Goal: Task Accomplishment & Management: Complete application form

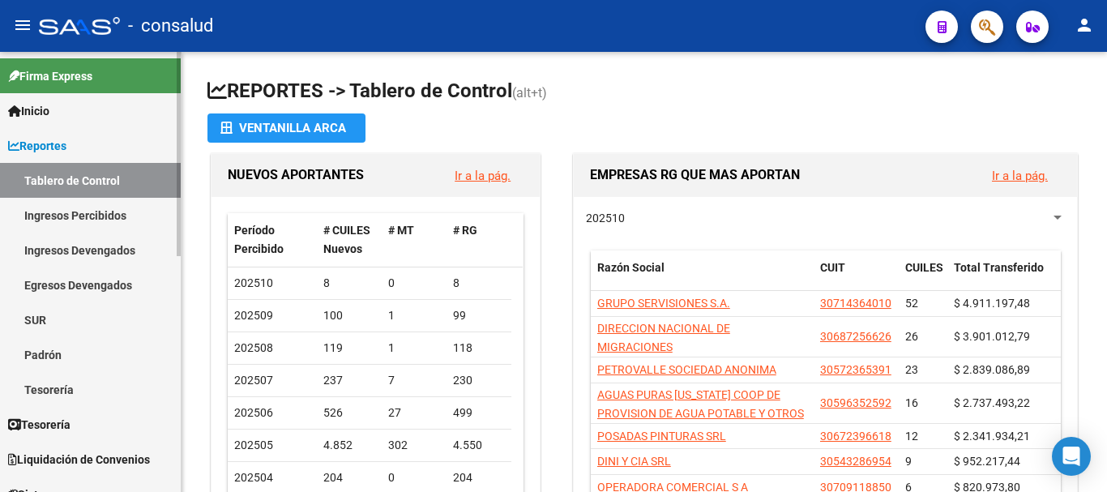
click at [66, 139] on span "Reportes" at bounding box center [37, 146] width 58 height 18
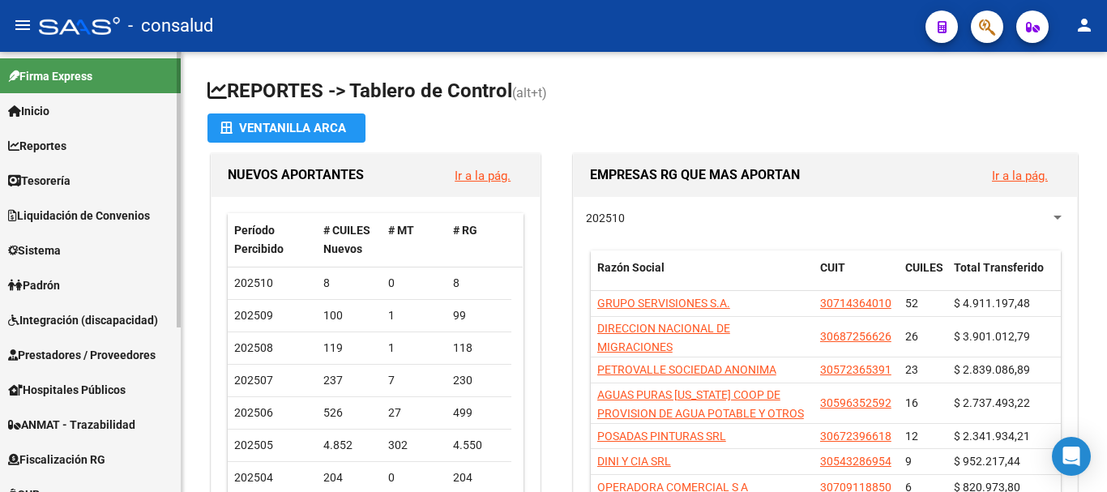
click at [82, 151] on link "Reportes" at bounding box center [90, 145] width 181 height 35
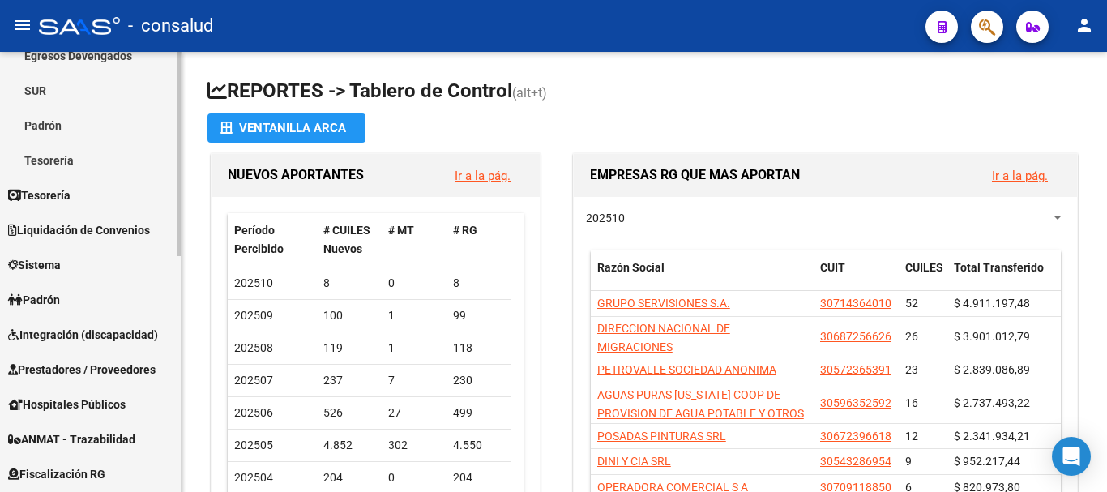
scroll to position [243, 0]
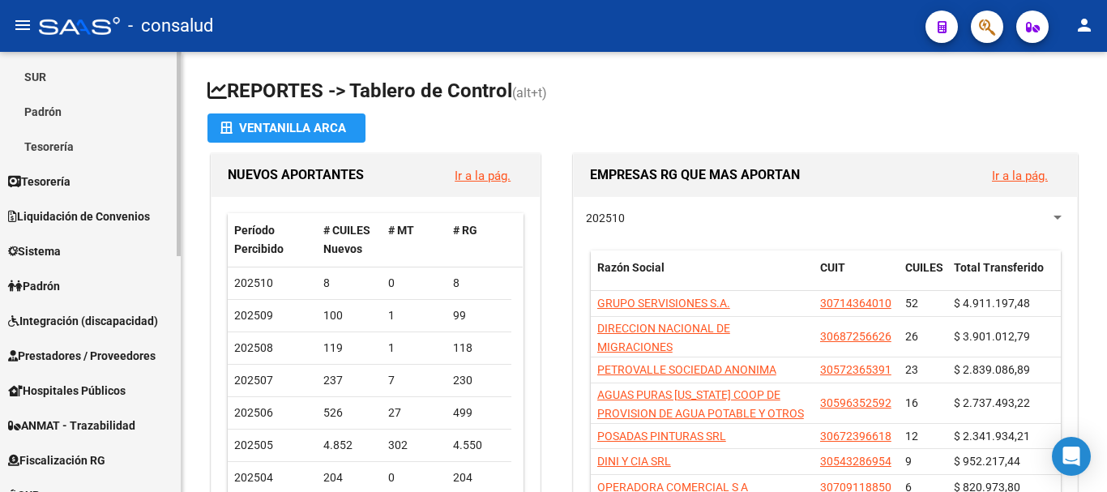
click at [88, 347] on span "Prestadores / Proveedores" at bounding box center [81, 356] width 147 height 18
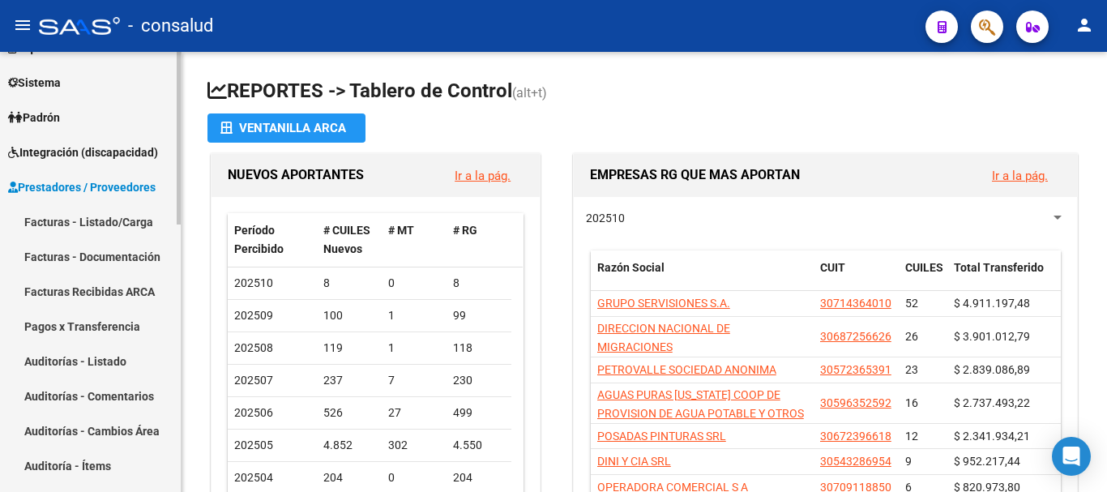
scroll to position [162, 0]
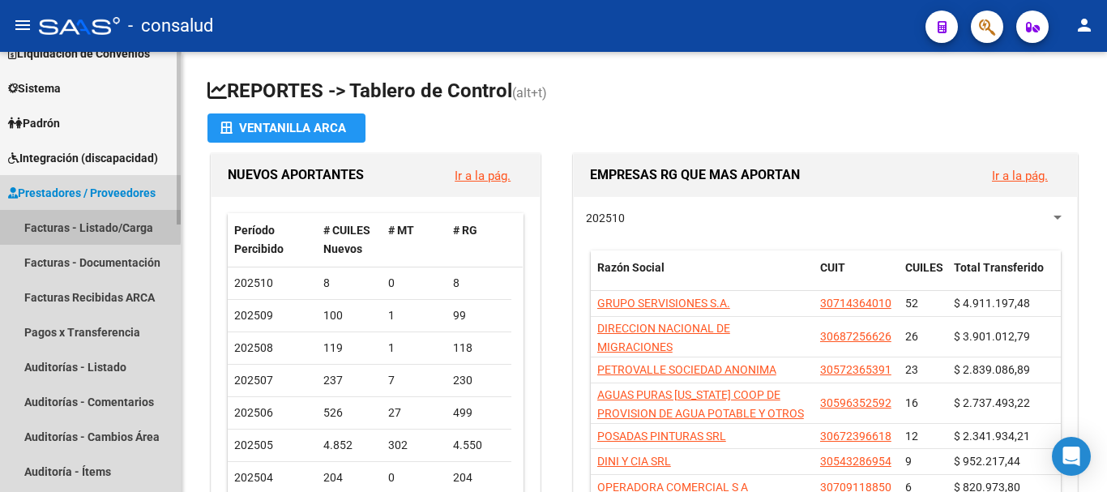
click at [87, 225] on link "Facturas - Listado/Carga" at bounding box center [90, 227] width 181 height 35
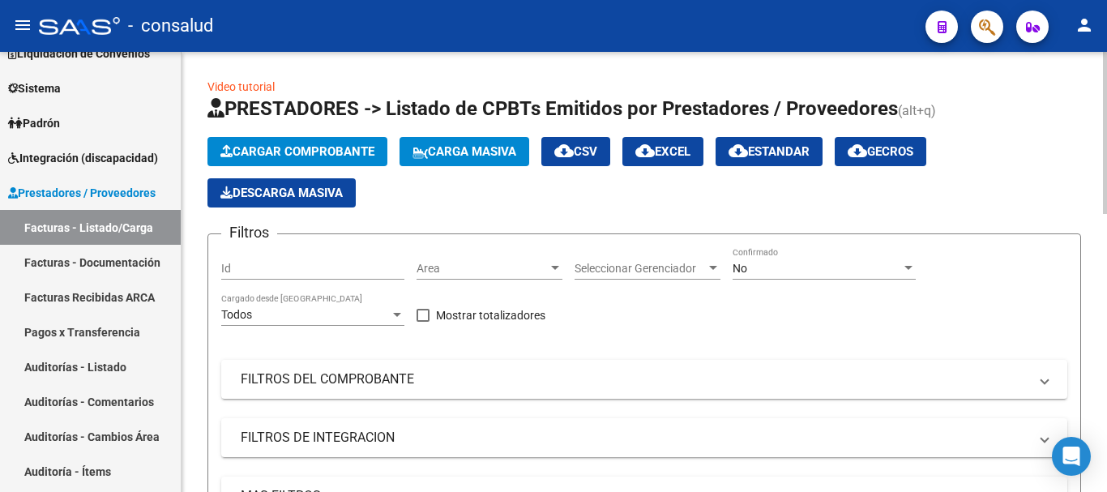
click at [268, 147] on span "Cargar Comprobante" at bounding box center [297, 151] width 154 height 15
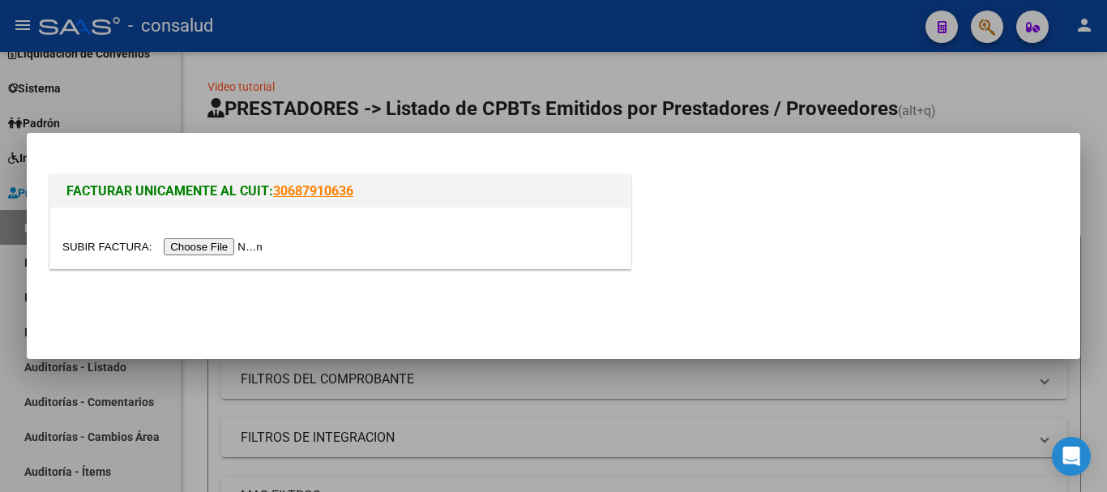
click at [235, 241] on input "file" at bounding box center [164, 246] width 205 height 17
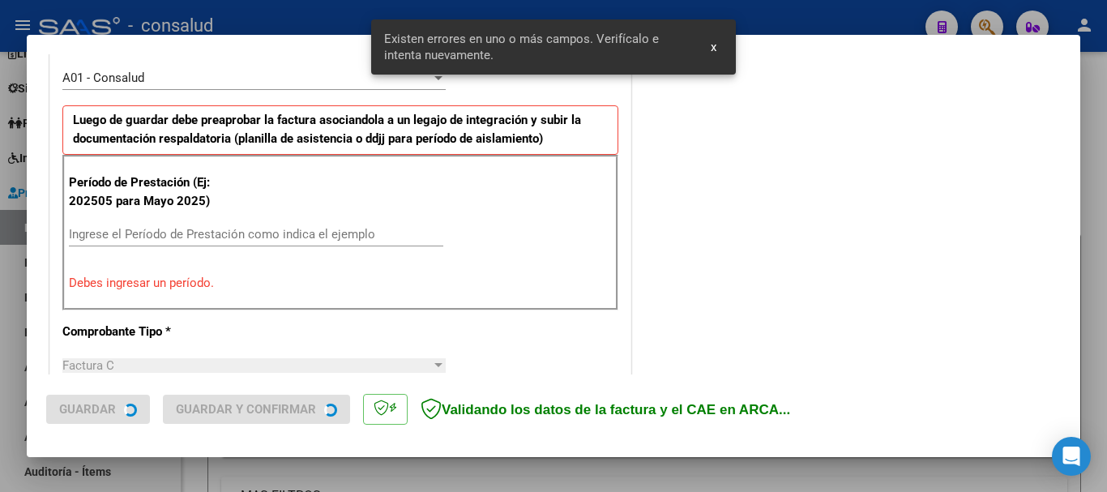
scroll to position [486, 0]
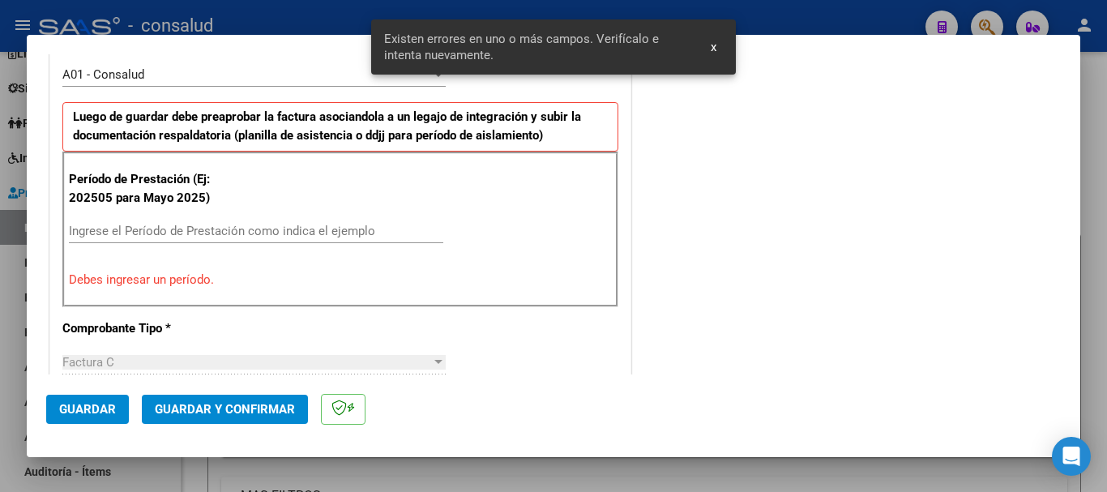
click at [114, 234] on input "Ingrese el Período de Prestación como indica el ejemplo" at bounding box center [256, 231] width 374 height 15
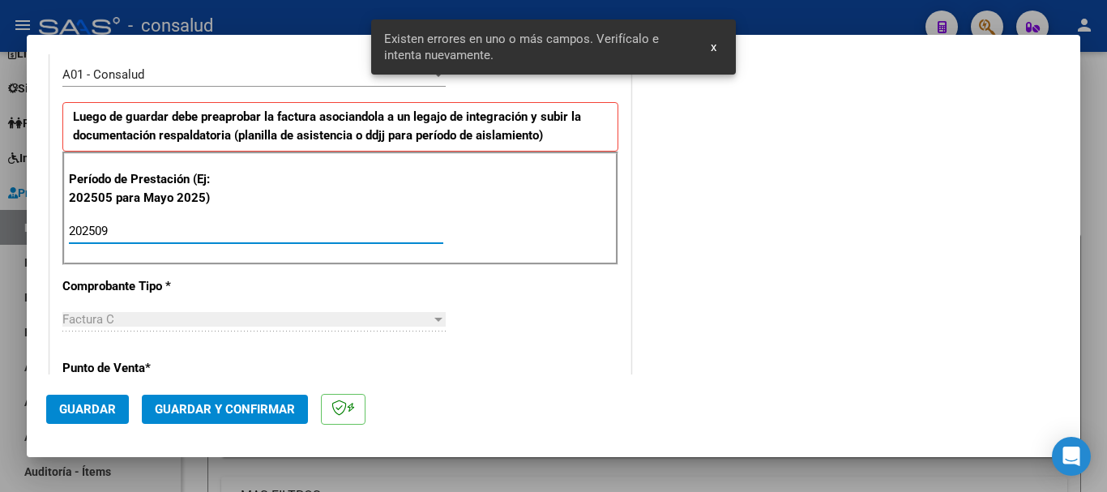
type input "202509"
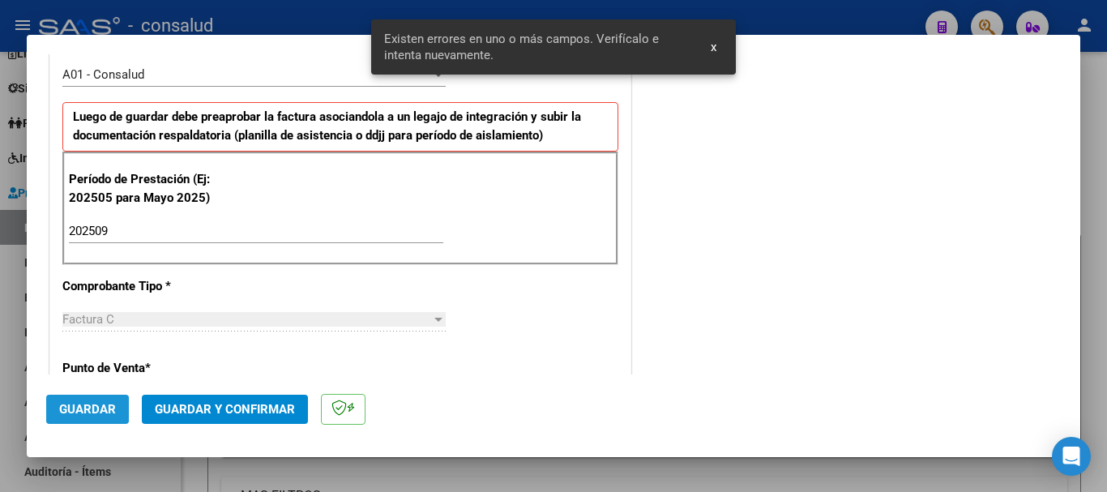
click at [79, 406] on span "Guardar" at bounding box center [87, 409] width 57 height 15
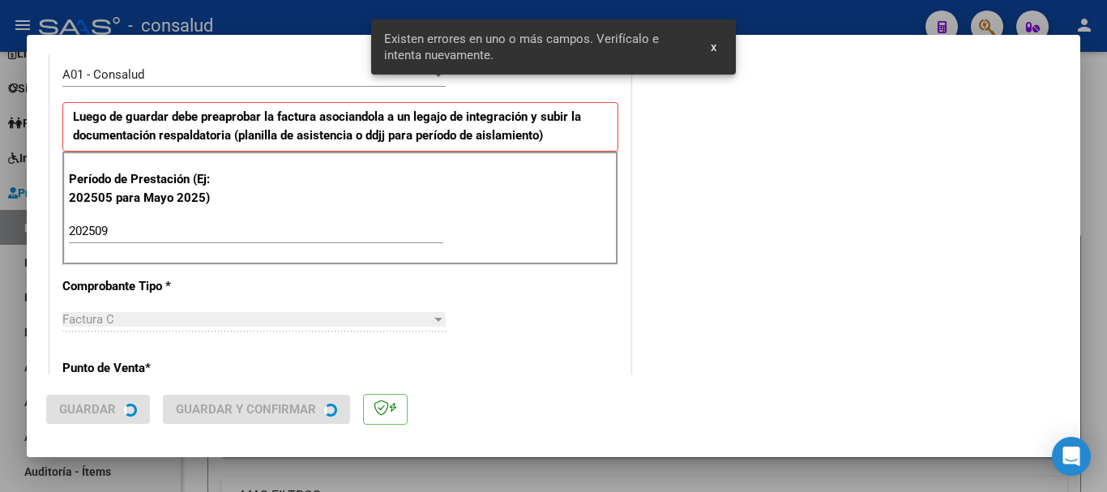
scroll to position [0, 0]
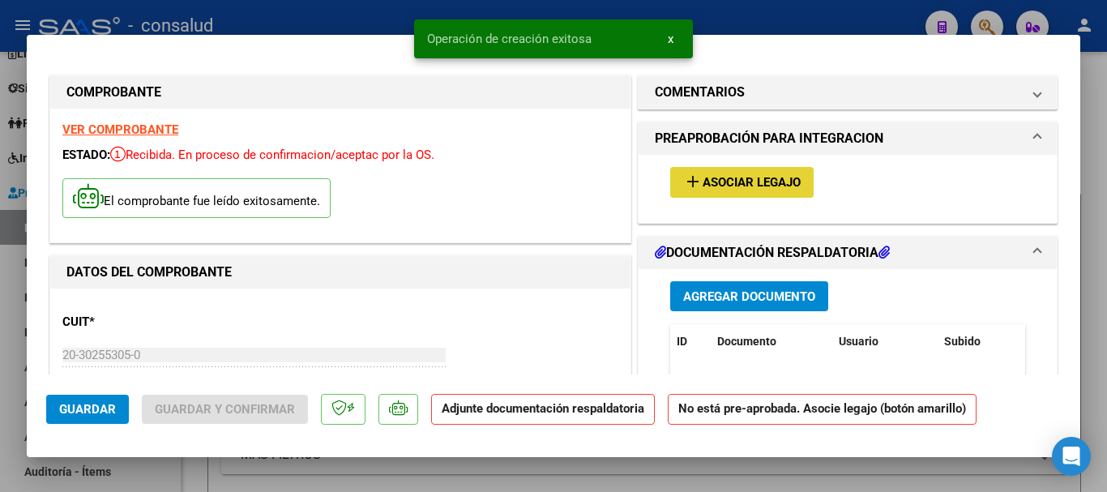
click at [798, 182] on button "add Asociar Legajo" at bounding box center [741, 182] width 143 height 30
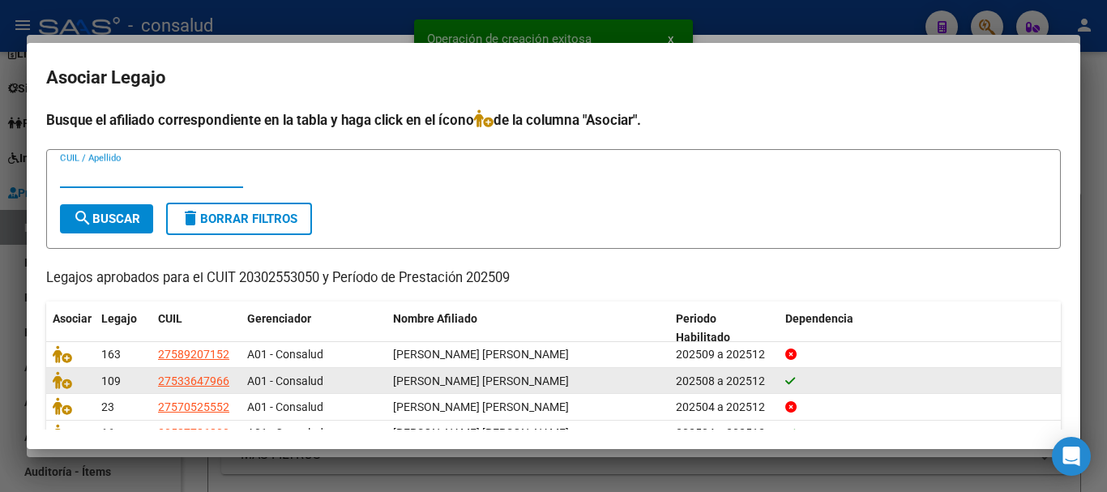
scroll to position [79, 0]
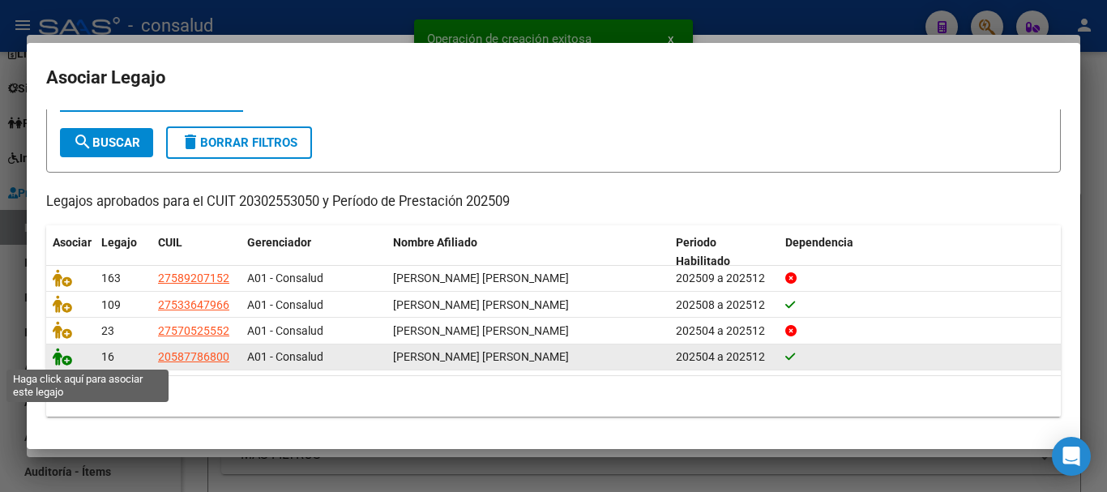
click at [58, 357] on icon at bounding box center [62, 357] width 19 height 18
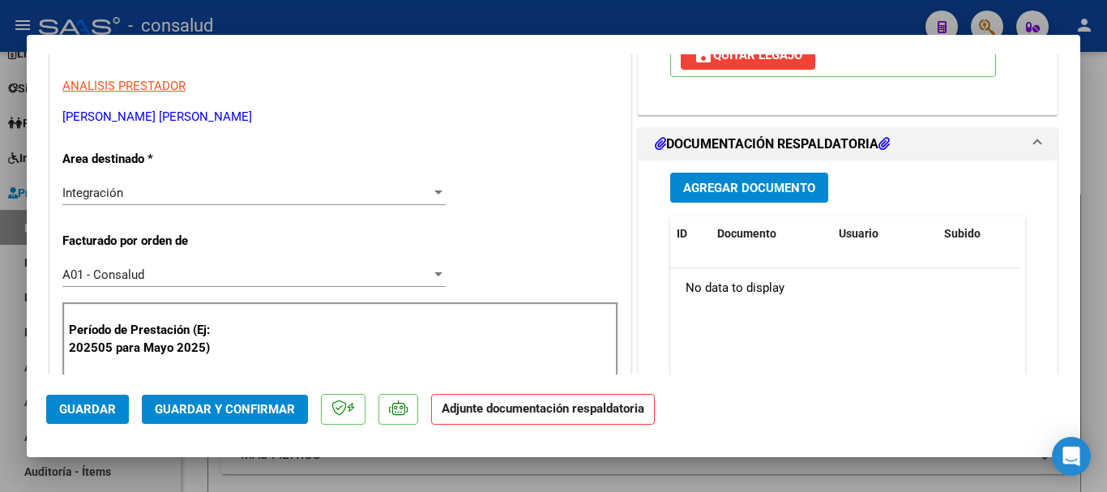
scroll to position [324, 0]
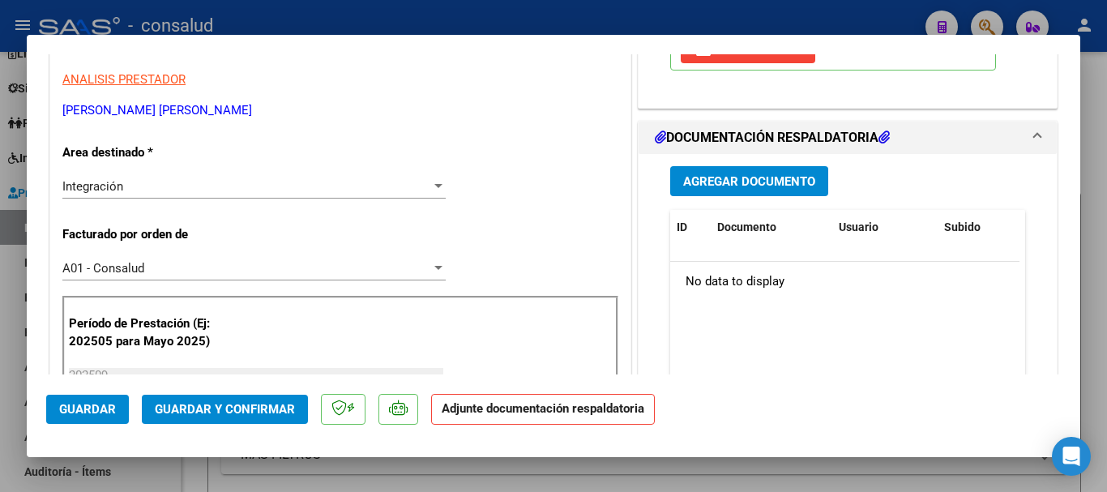
click at [734, 185] on span "Agregar Documento" at bounding box center [749, 182] width 132 height 15
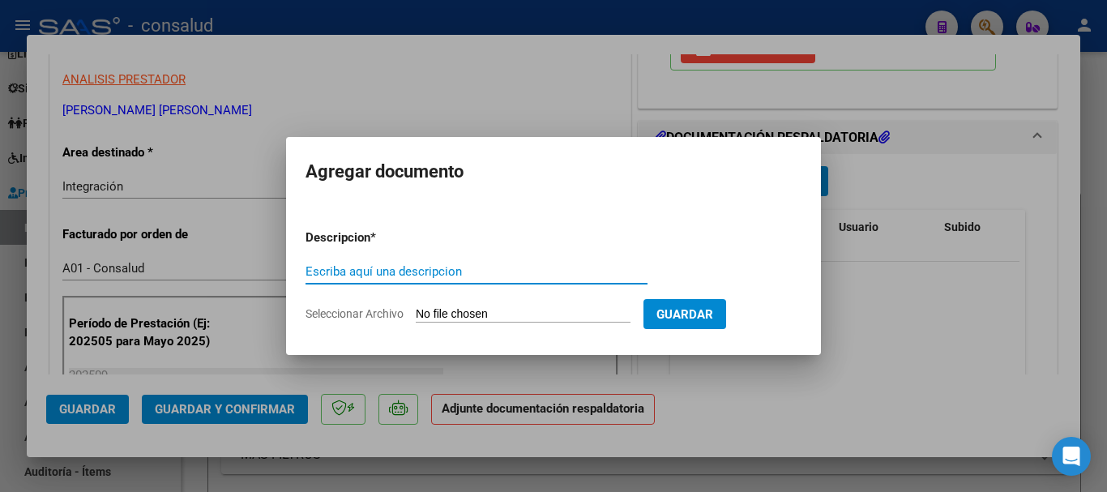
click at [548, 316] on input "Seleccionar Archivo" at bounding box center [523, 314] width 215 height 15
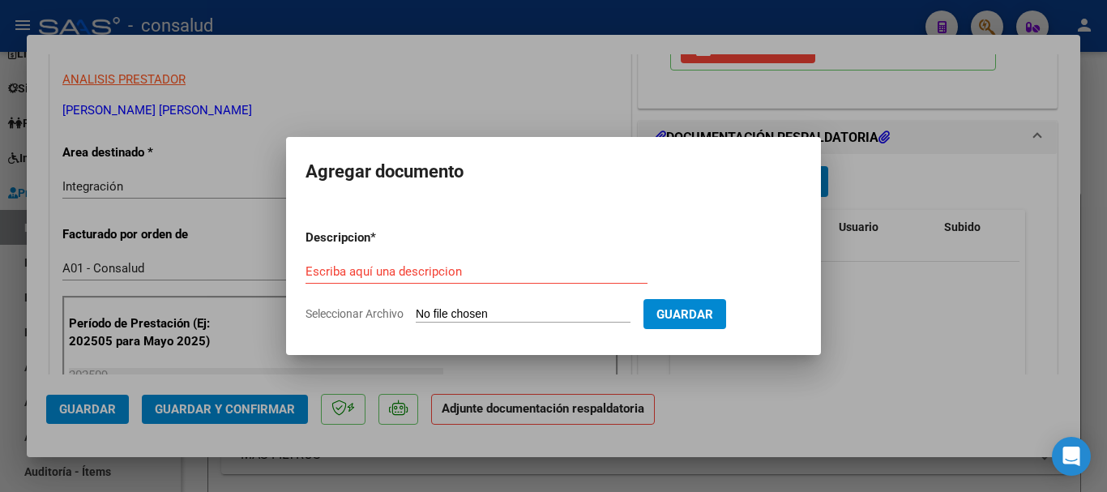
type input "C:\fakepath\[PERSON_NAME] traslados.pdf"
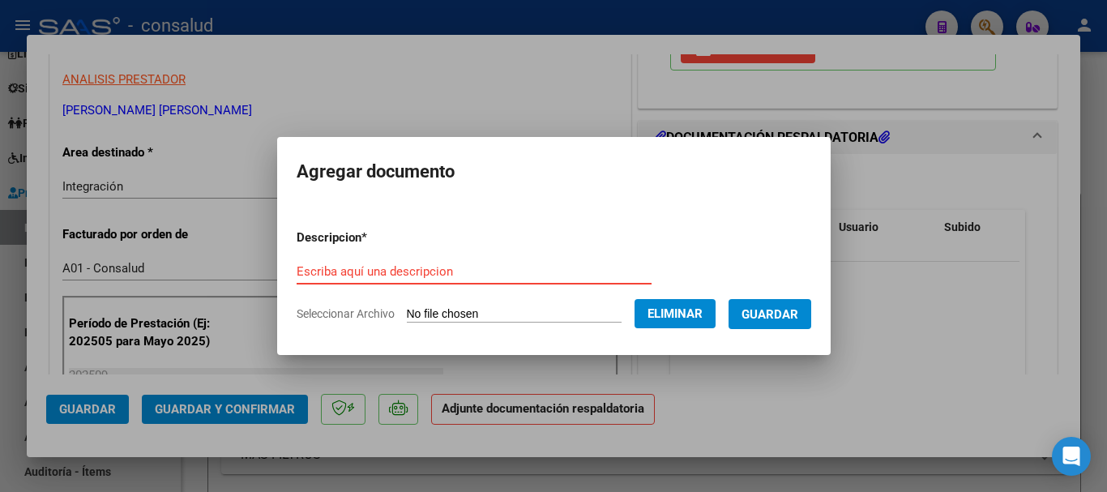
click at [451, 266] on input "Escriba aquí una descripcion" at bounding box center [474, 271] width 355 height 15
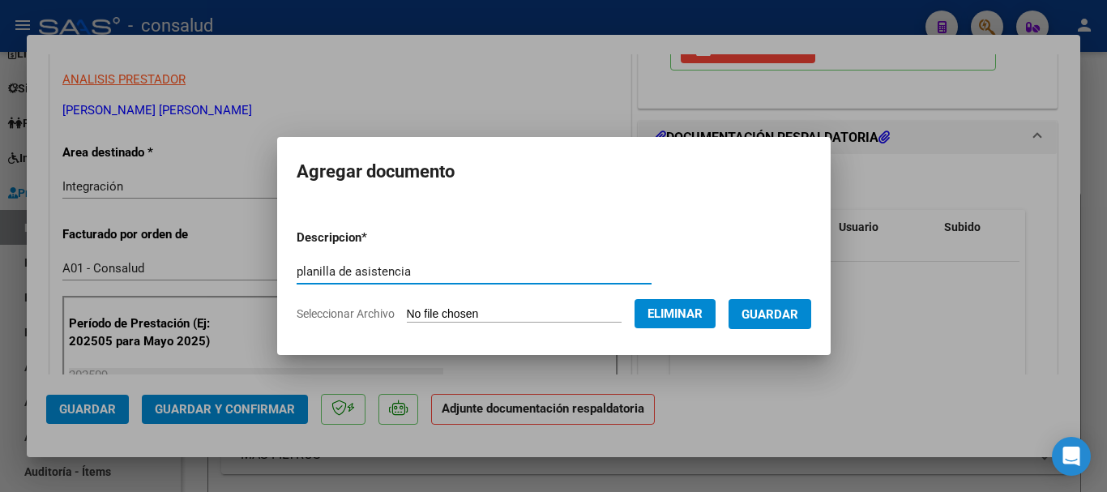
type input "planilla de asistencia"
click at [769, 317] on span "Guardar" at bounding box center [769, 314] width 57 height 15
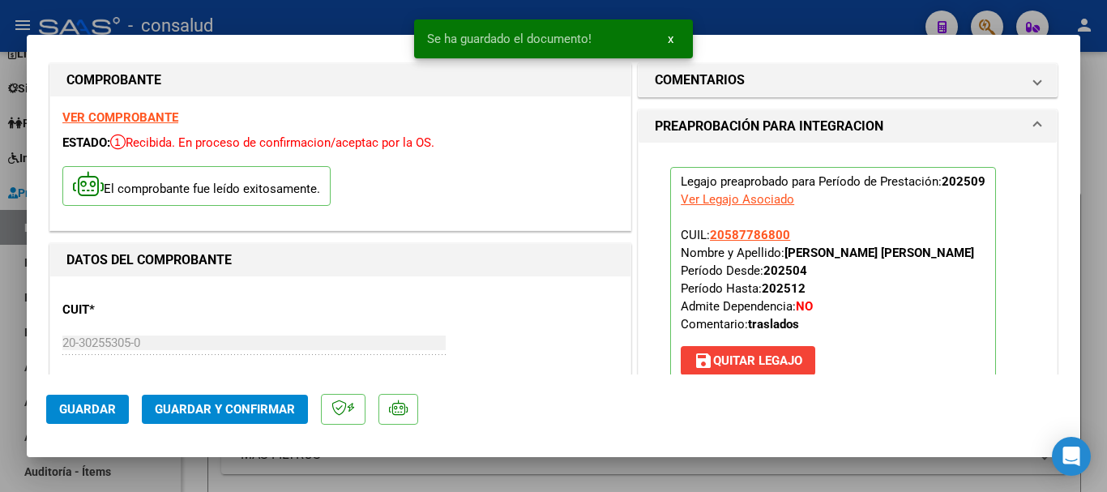
scroll to position [0, 0]
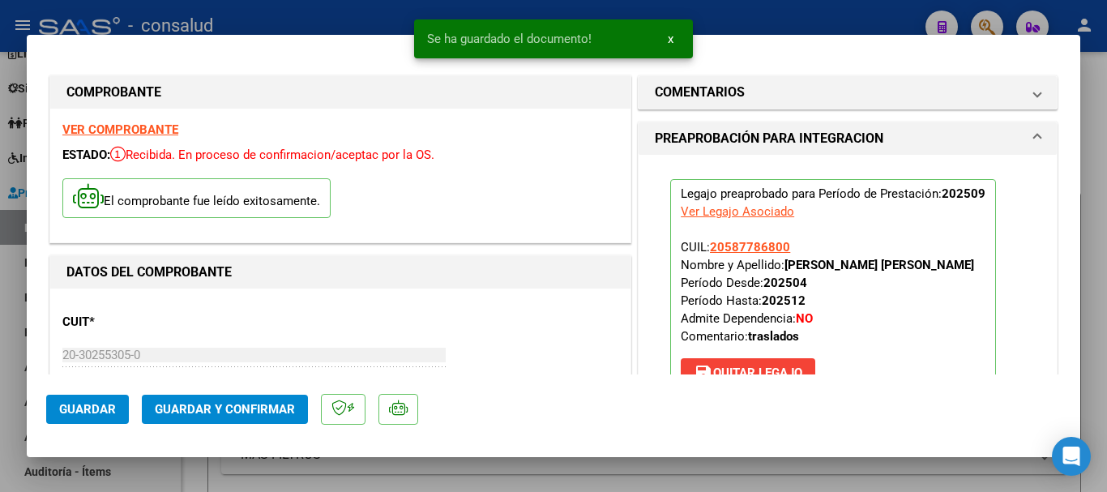
click at [115, 128] on strong "VER COMPROBANTE" at bounding box center [120, 129] width 116 height 15
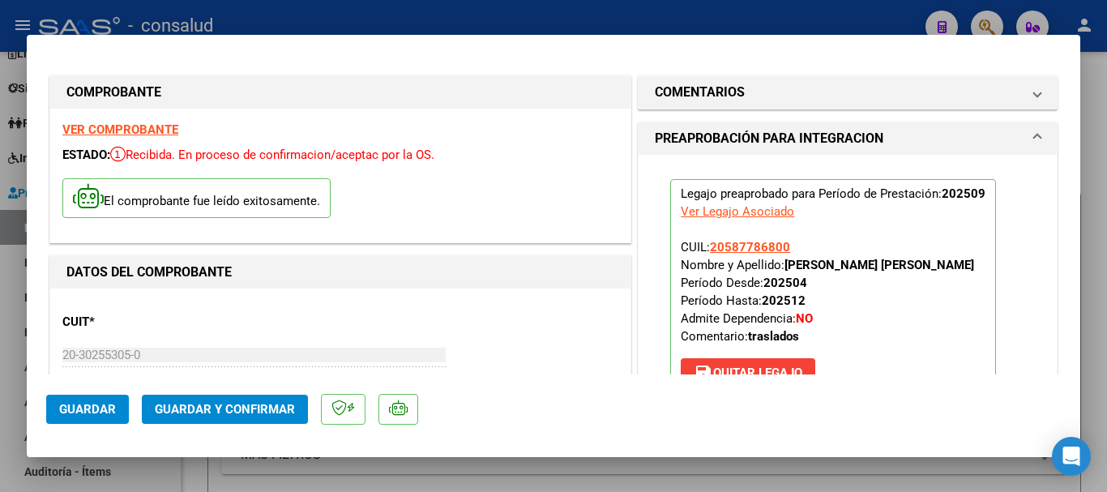
click at [248, 414] on span "Guardar y Confirmar" at bounding box center [225, 409] width 140 height 15
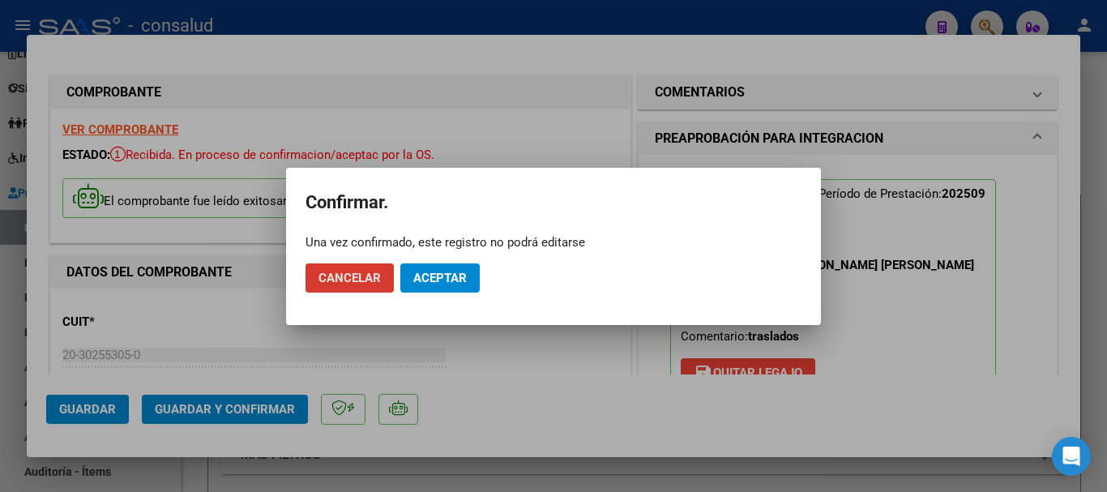
click at [446, 279] on span "Aceptar" at bounding box center [439, 278] width 53 height 15
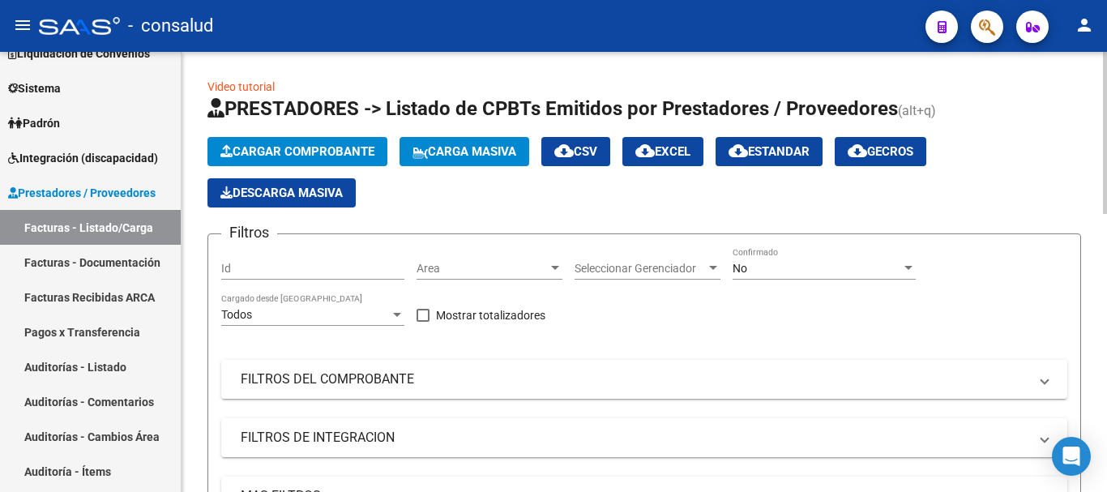
click at [263, 147] on span "Cargar Comprobante" at bounding box center [297, 151] width 154 height 15
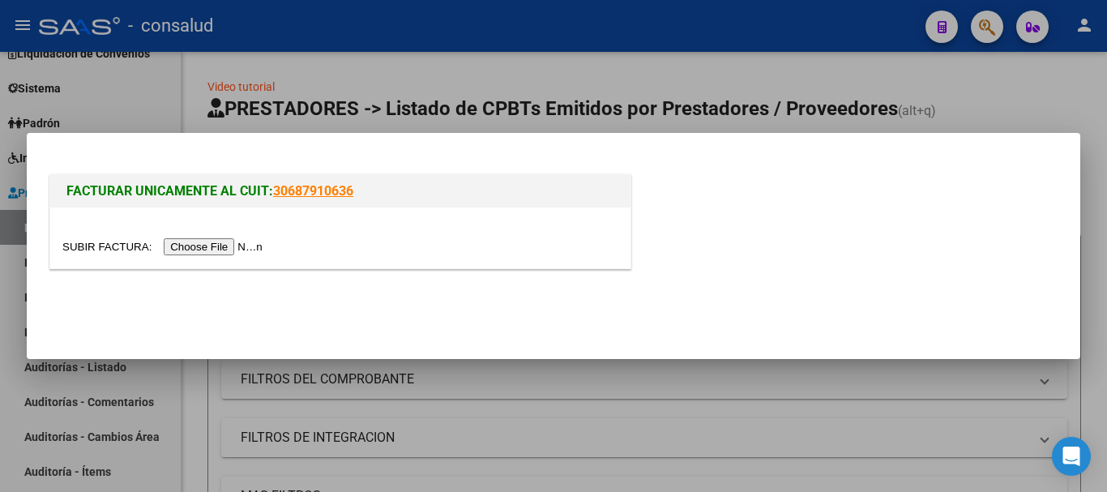
click at [208, 246] on input "file" at bounding box center [164, 246] width 205 height 17
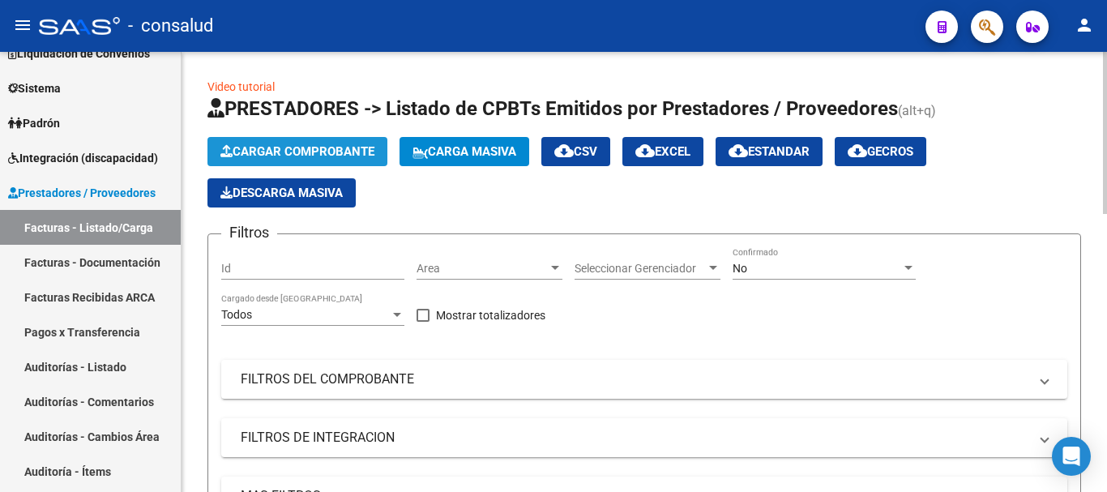
click at [288, 152] on span "Cargar Comprobante" at bounding box center [297, 151] width 154 height 15
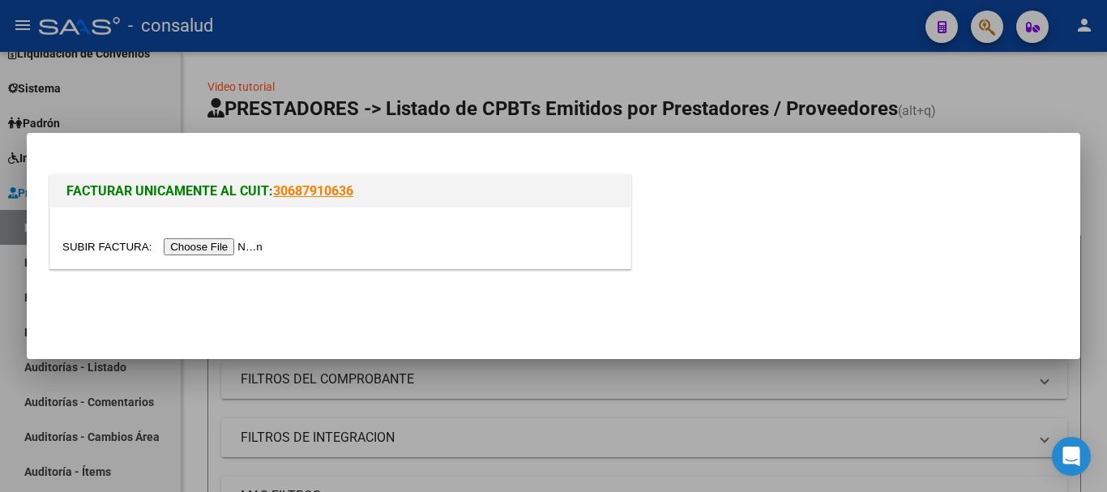
click at [240, 246] on input "file" at bounding box center [164, 246] width 205 height 17
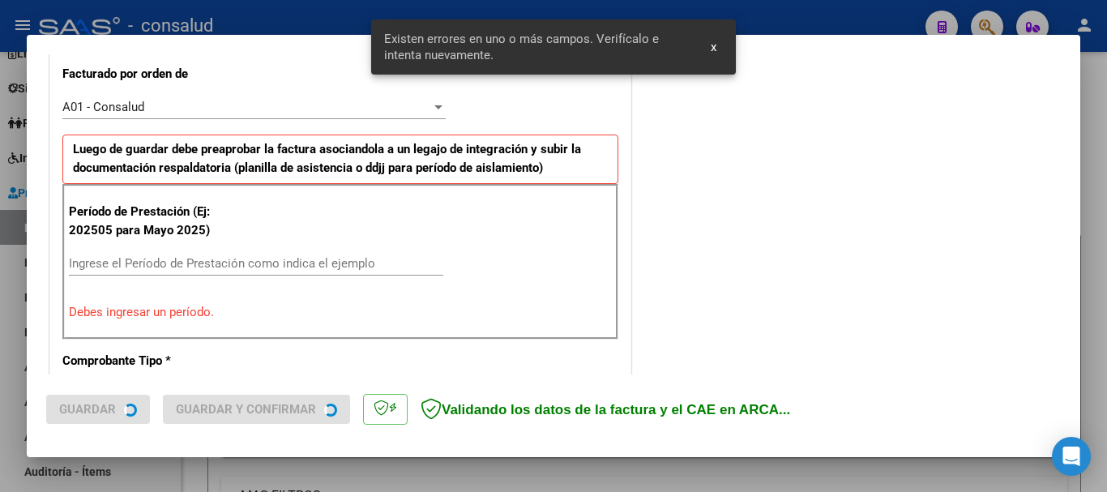
scroll to position [456, 0]
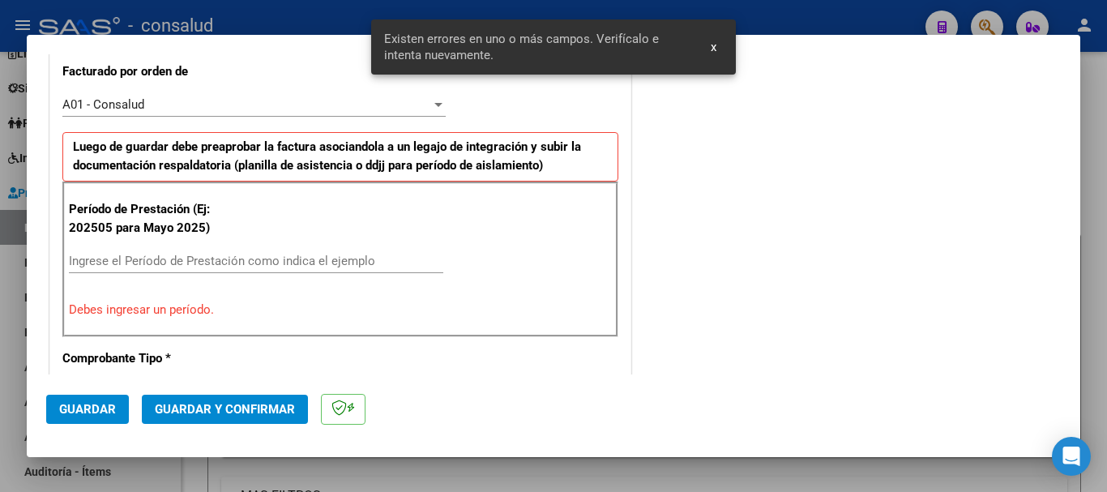
click at [207, 258] on input "Ingrese el Período de Prestación como indica el ejemplo" at bounding box center [256, 261] width 374 height 15
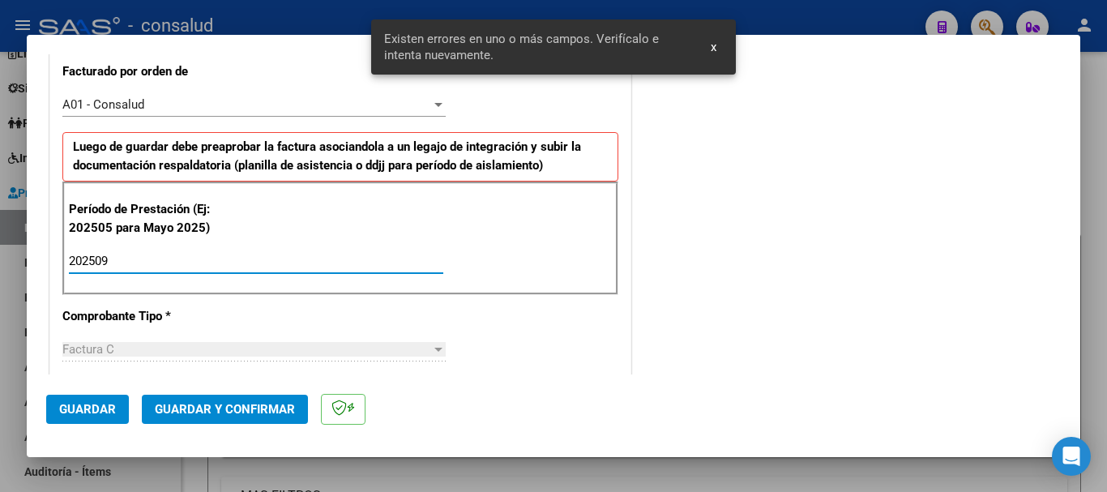
type input "202509"
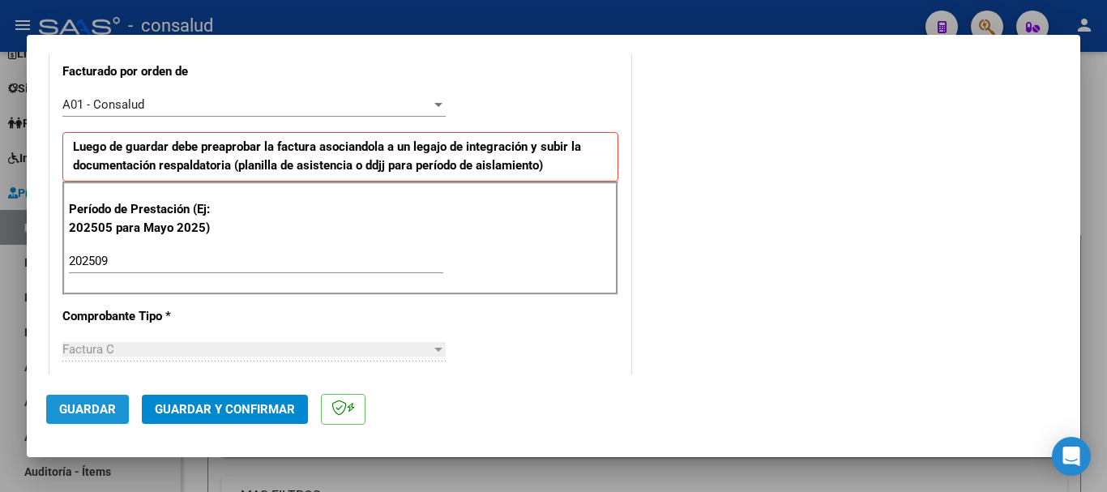
click at [96, 415] on span "Guardar" at bounding box center [87, 409] width 57 height 15
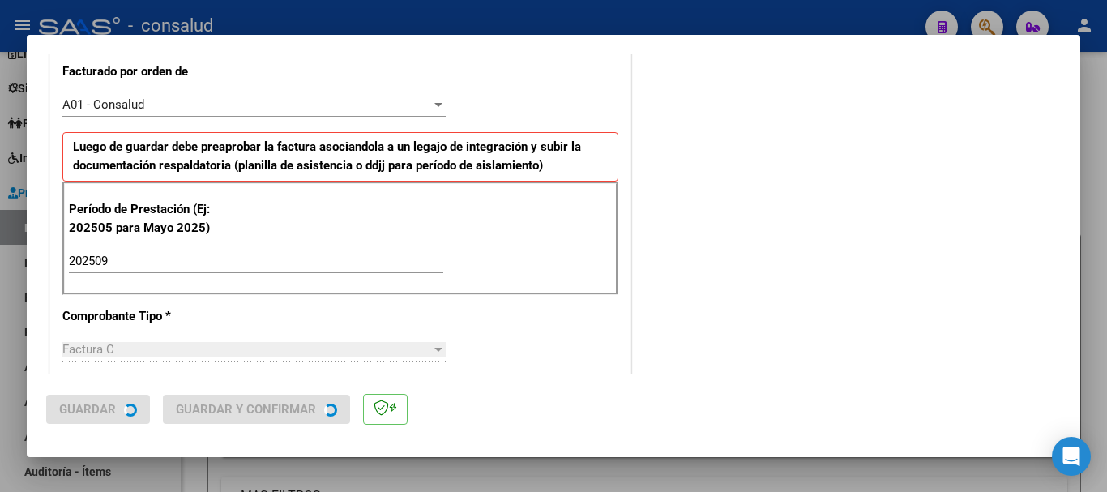
scroll to position [0, 0]
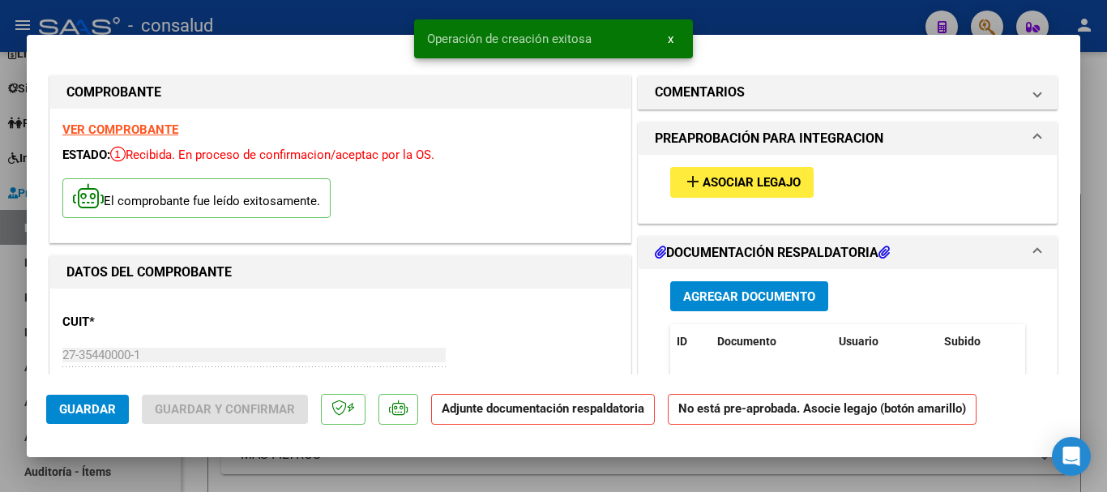
click at [719, 202] on div "add Asociar Legajo" at bounding box center [847, 182] width 379 height 54
click at [719, 188] on span "Asociar Legajo" at bounding box center [752, 183] width 98 height 15
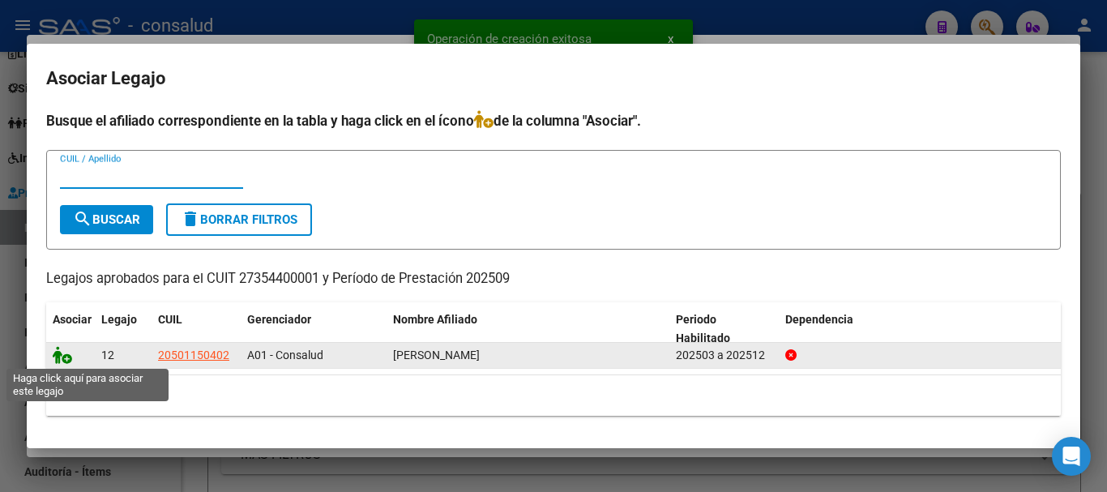
click at [66, 357] on icon at bounding box center [62, 355] width 19 height 18
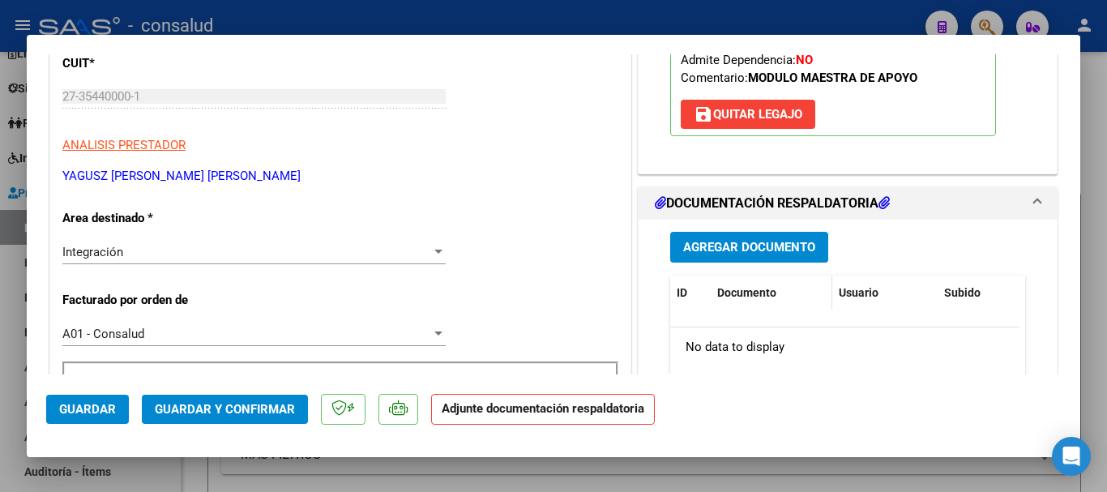
scroll to position [324, 0]
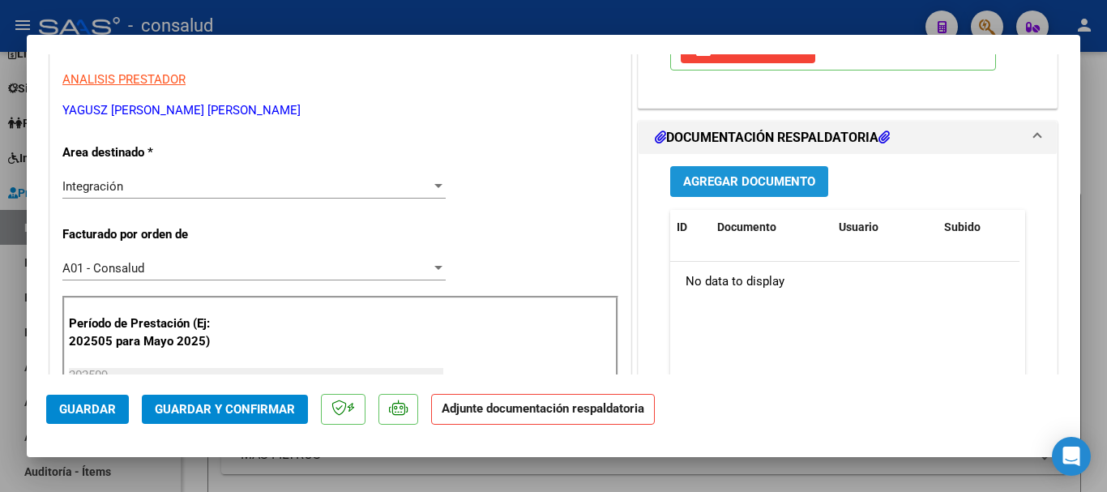
click at [769, 194] on button "Agregar Documento" at bounding box center [749, 181] width 158 height 30
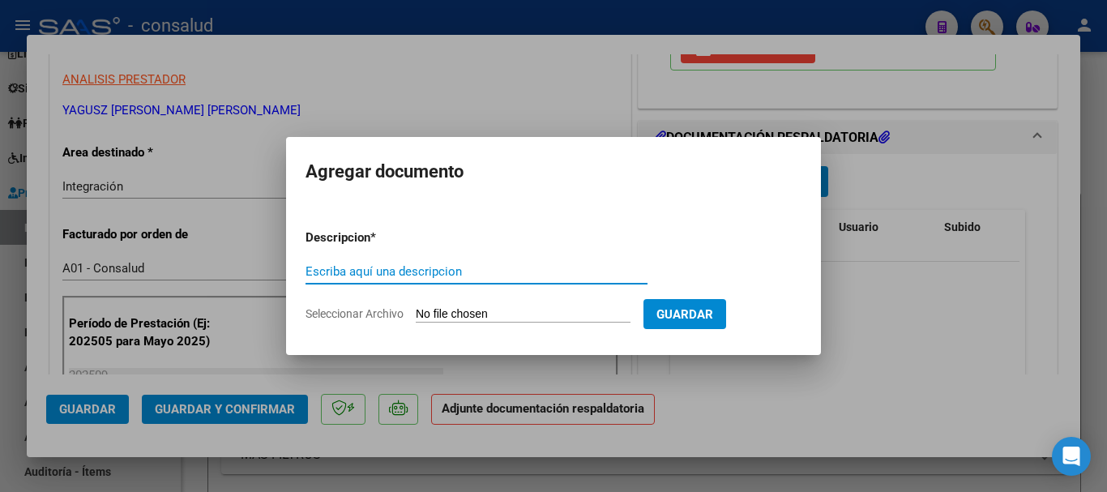
click at [511, 313] on input "Seleccionar Archivo" at bounding box center [523, 314] width 215 height 15
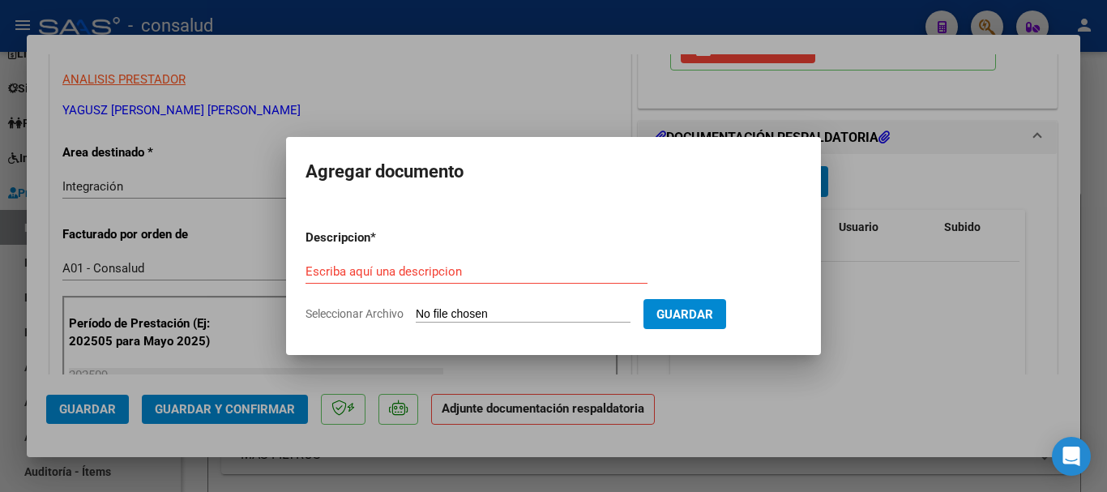
type input "C:\fakepath\[PERSON_NAME].pdf"
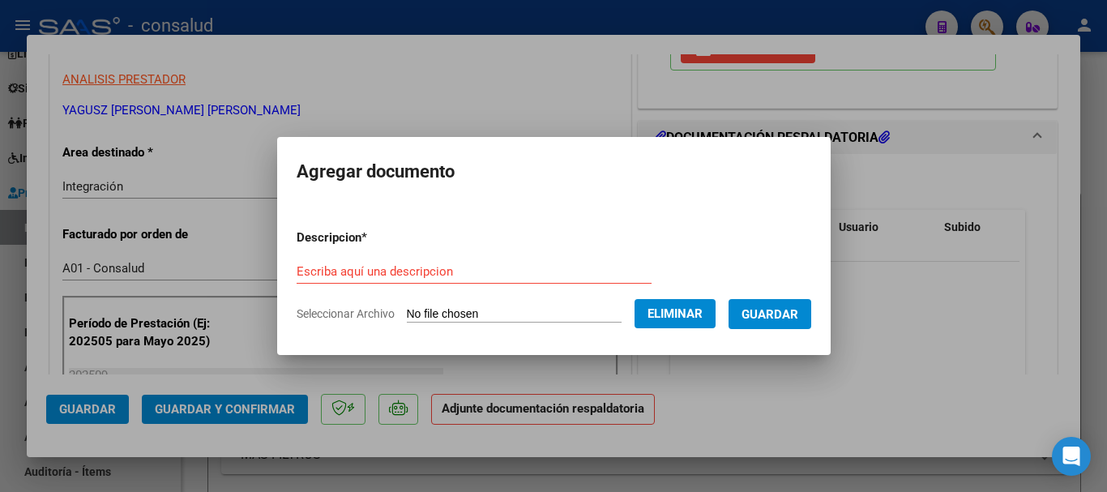
click at [476, 278] on input "Escriba aquí una descripcion" at bounding box center [474, 271] width 355 height 15
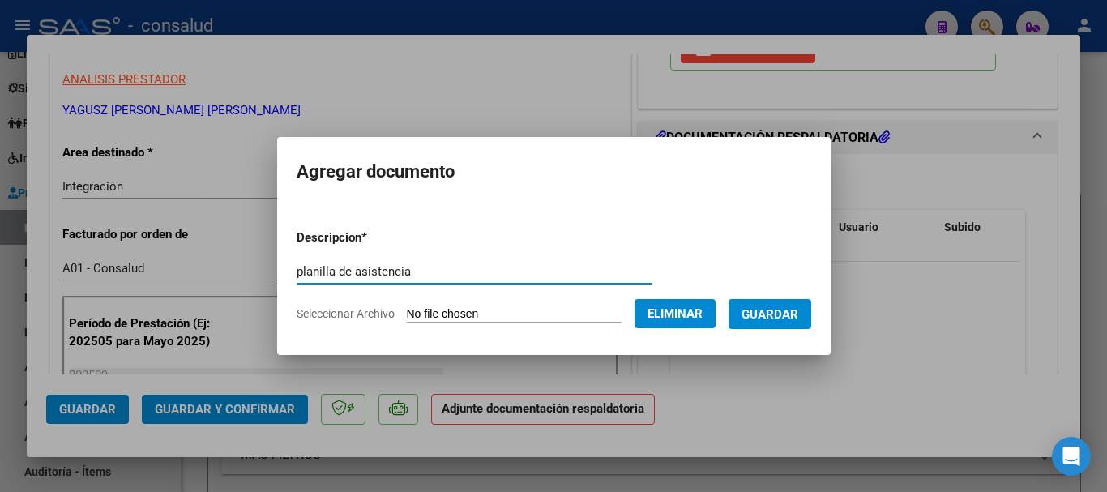
type input "planilla de asistencia"
click at [787, 314] on span "Guardar" at bounding box center [769, 314] width 57 height 15
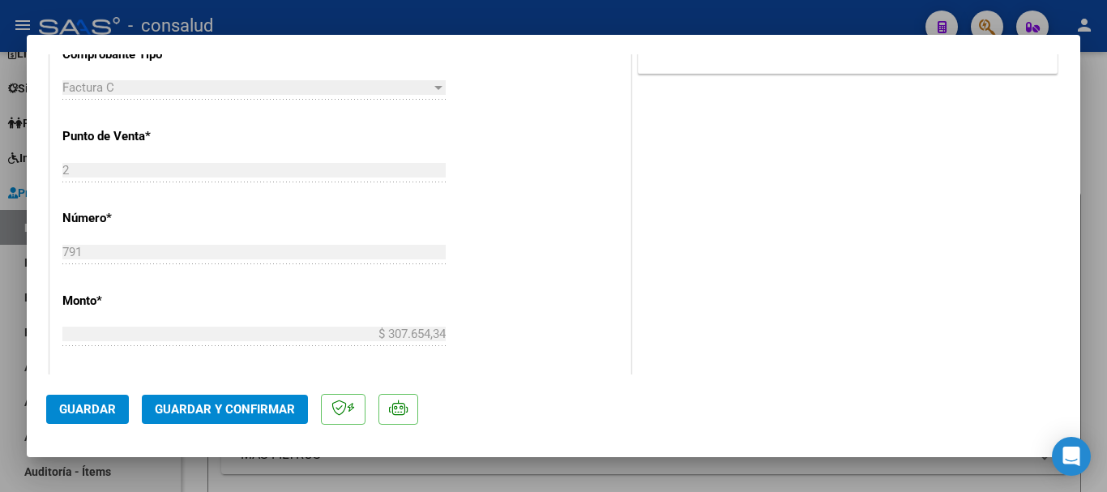
scroll to position [810, 0]
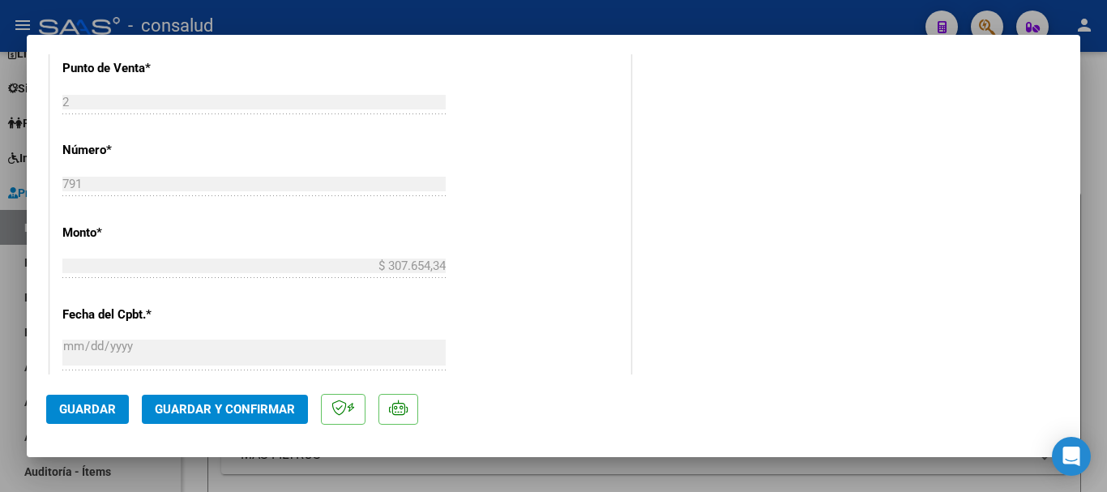
click at [58, 412] on button "Guardar" at bounding box center [87, 409] width 83 height 29
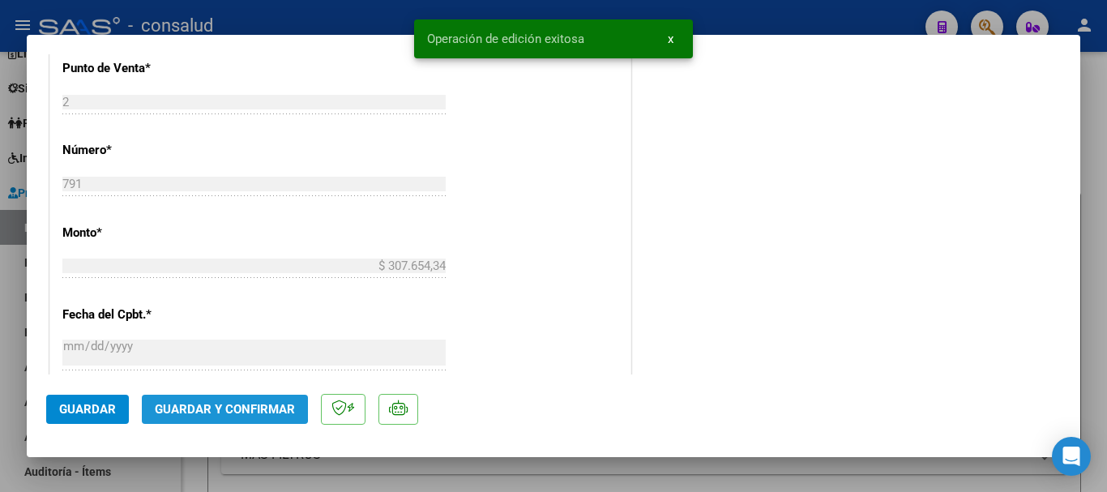
click at [218, 407] on span "Guardar y Confirmar" at bounding box center [225, 409] width 140 height 15
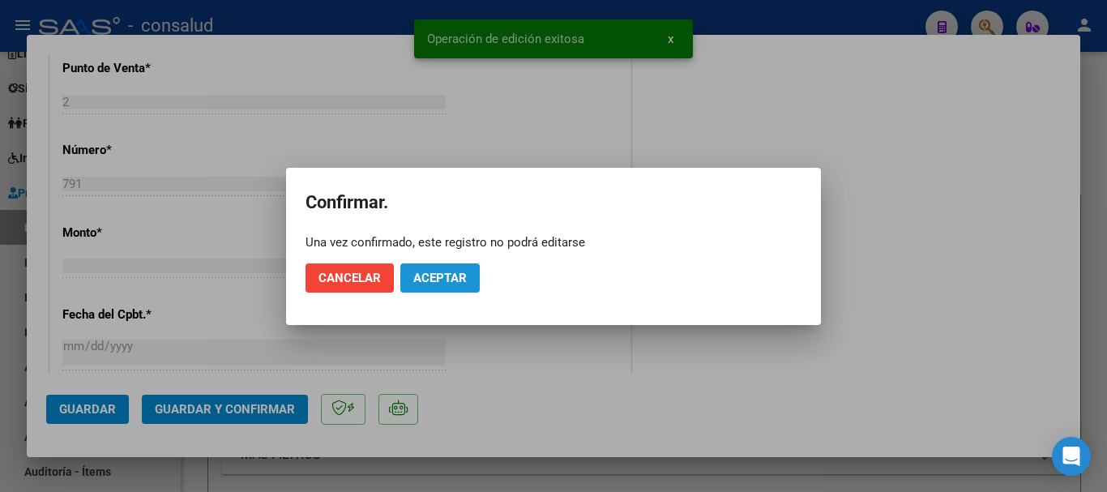
click at [458, 267] on button "Aceptar" at bounding box center [439, 277] width 79 height 29
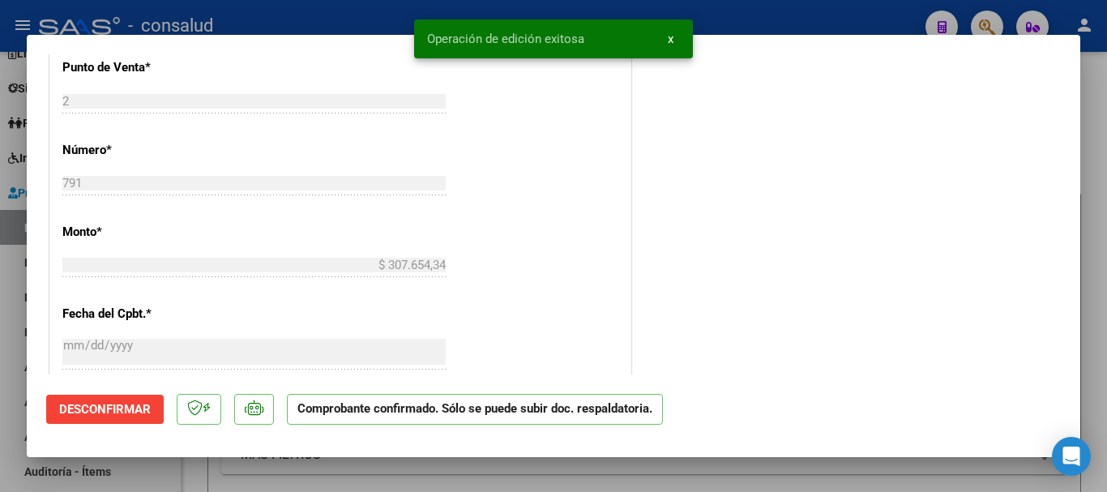
type input "$ 0,00"
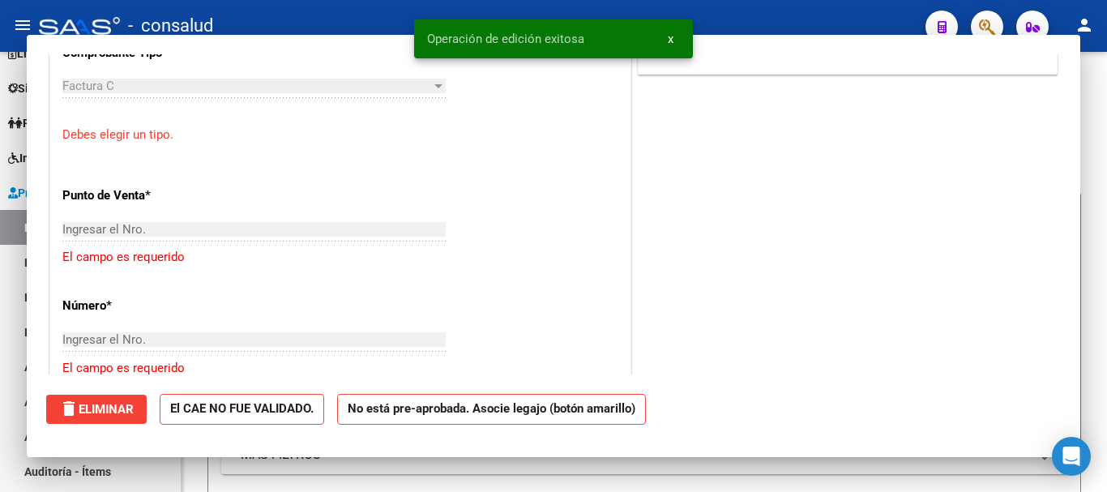
scroll to position [838, 0]
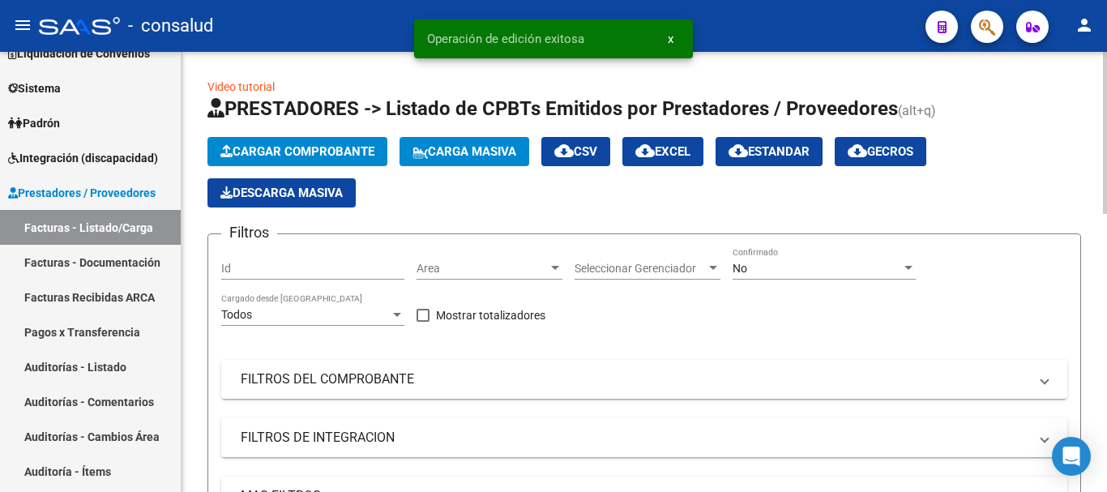
click at [259, 152] on span "Cargar Comprobante" at bounding box center [297, 151] width 154 height 15
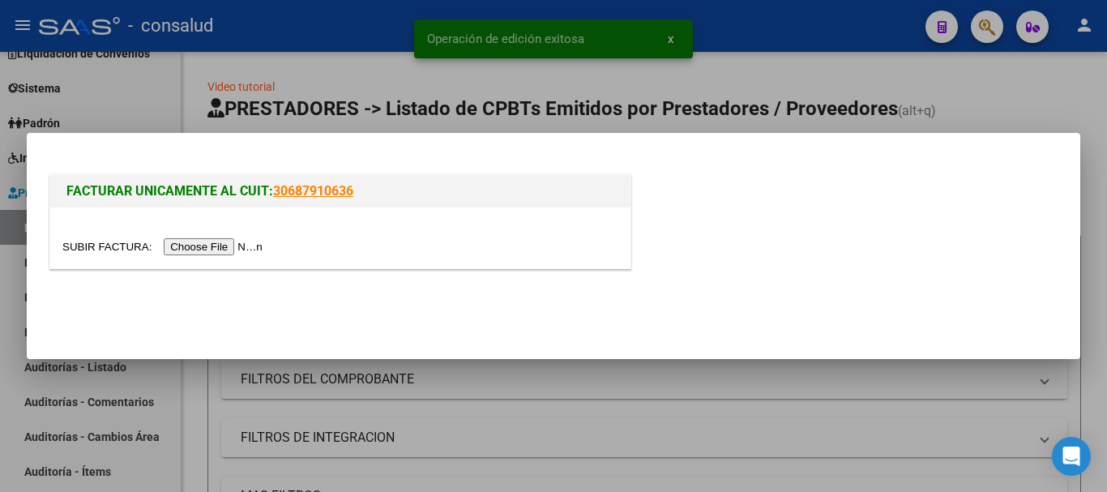
click at [247, 240] on input "file" at bounding box center [164, 246] width 205 height 17
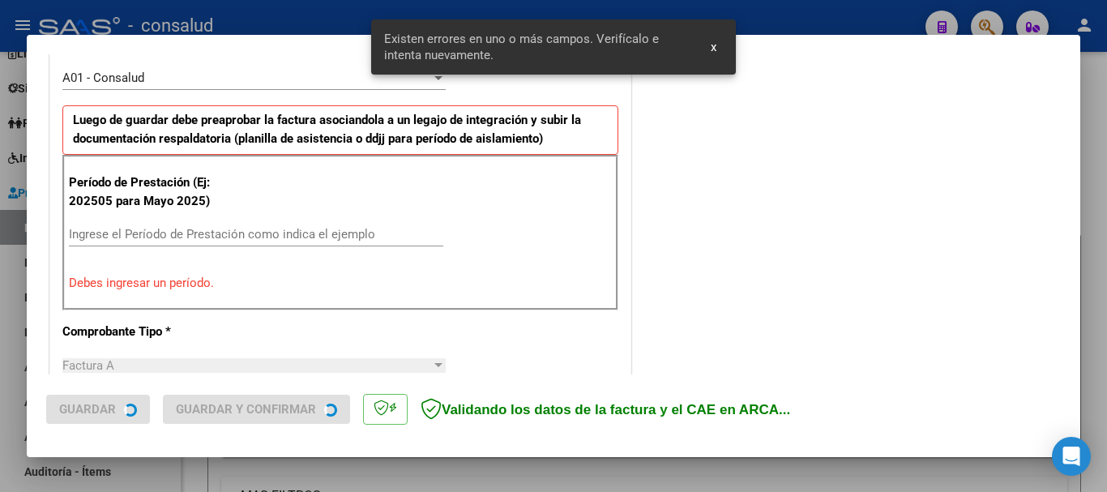
scroll to position [486, 0]
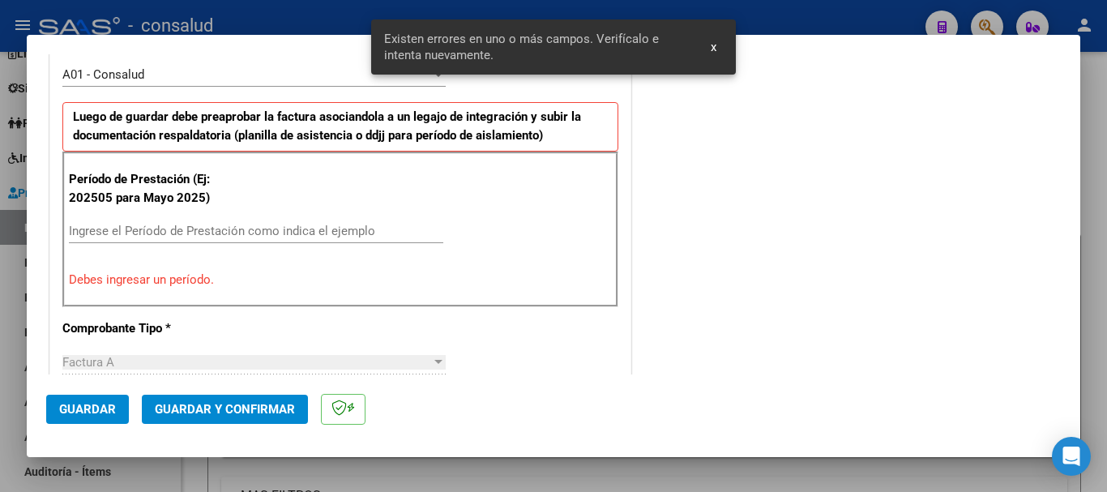
click at [223, 228] on input "Ingrese el Período de Prestación como indica el ejemplo" at bounding box center [256, 231] width 374 height 15
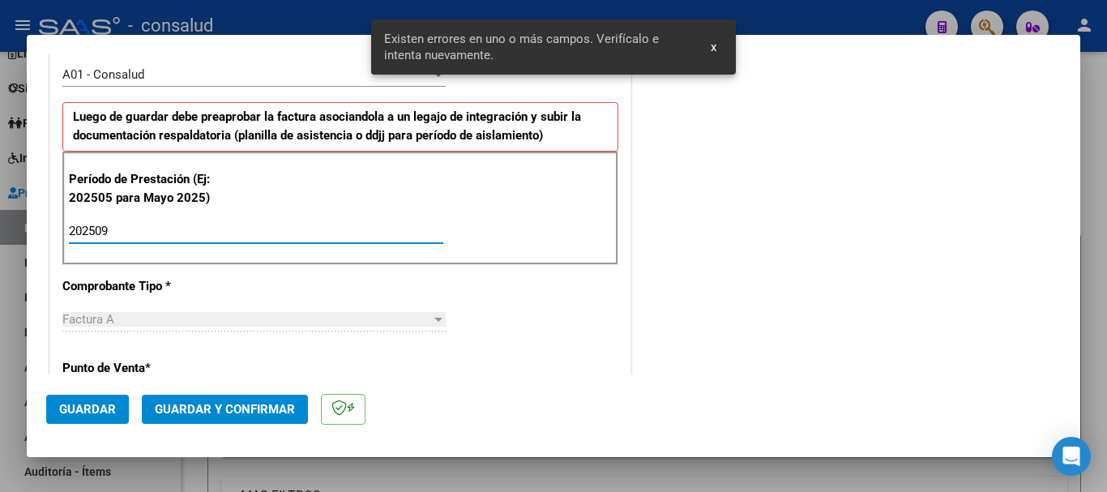
type input "202509"
click at [76, 412] on span "Guardar" at bounding box center [87, 409] width 57 height 15
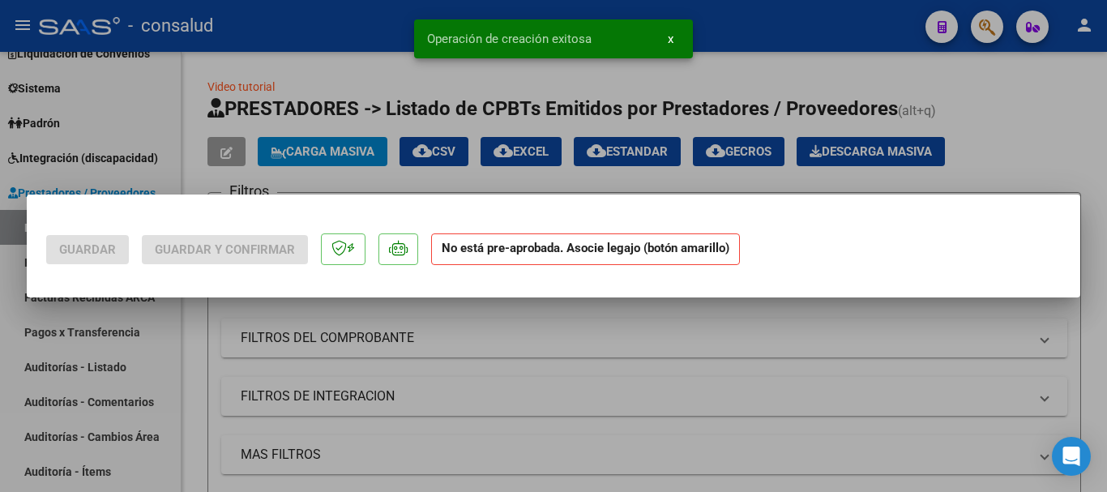
scroll to position [0, 0]
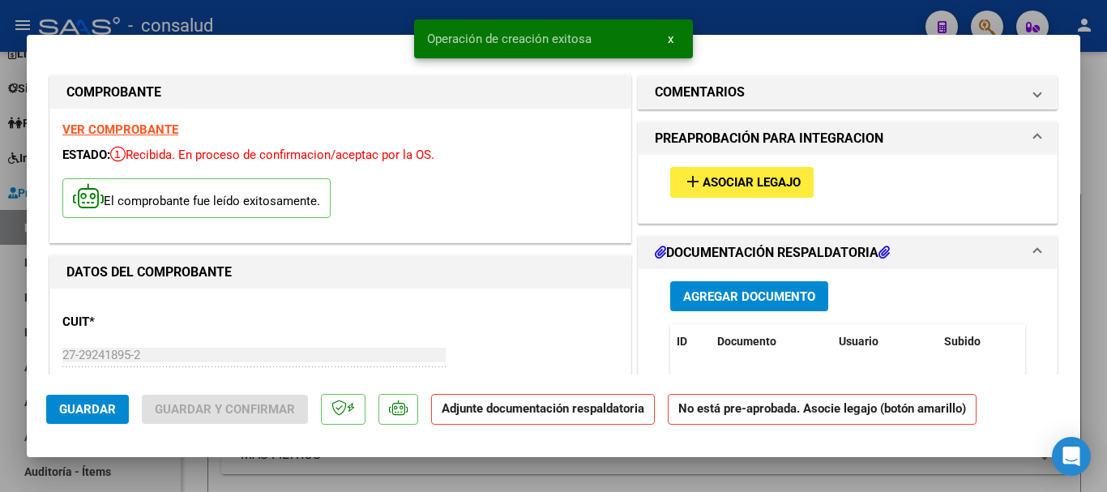
click at [723, 188] on button "add Asociar Legajo" at bounding box center [741, 182] width 143 height 30
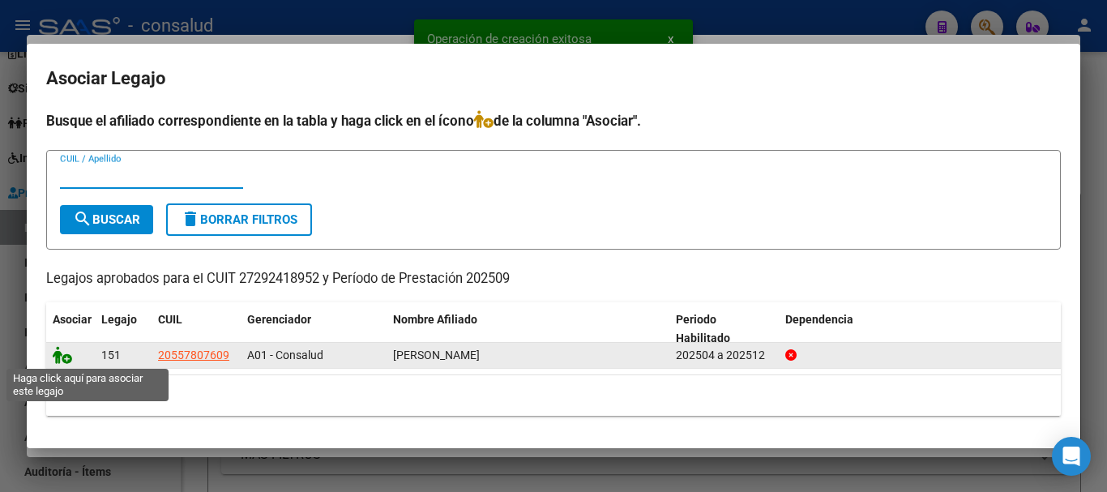
click at [61, 355] on icon at bounding box center [62, 355] width 19 height 18
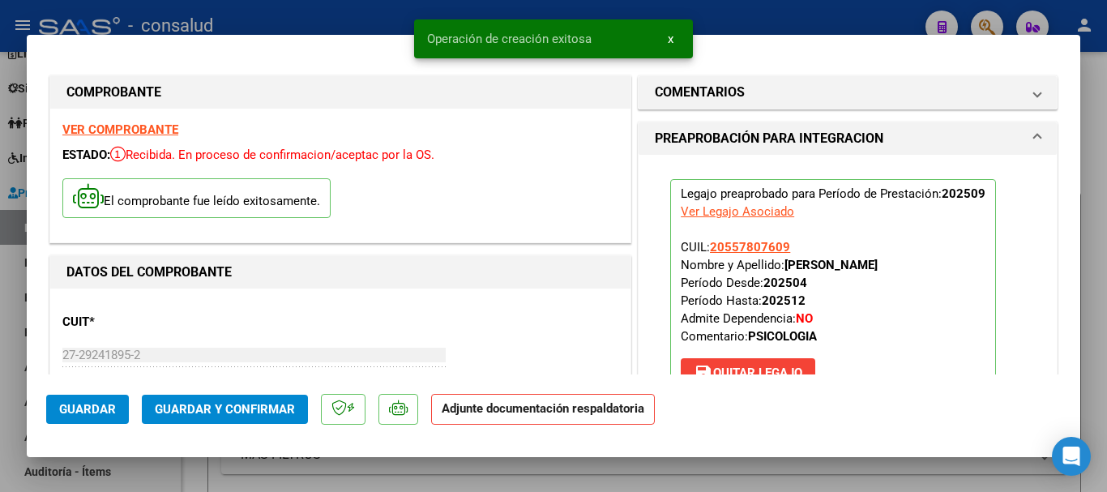
scroll to position [243, 0]
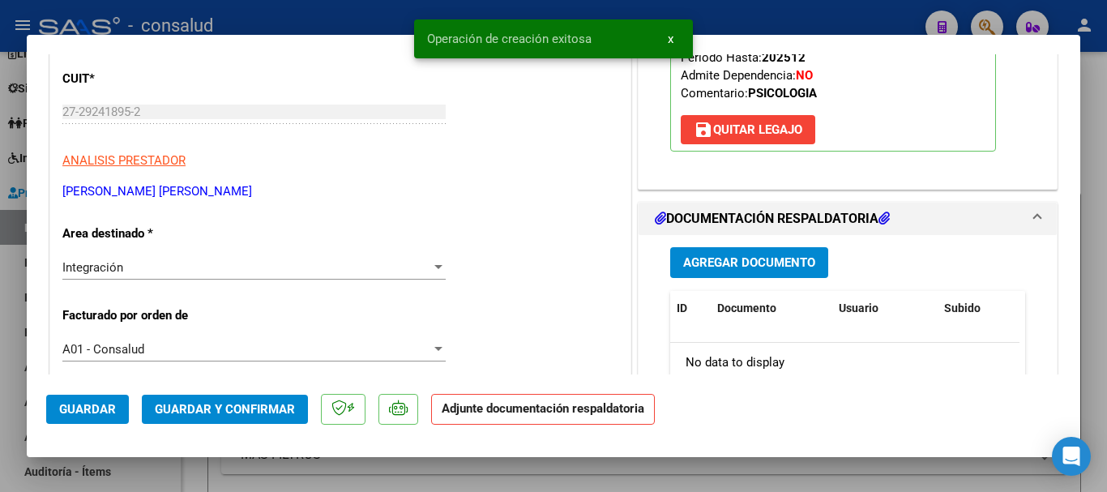
click at [742, 269] on span "Agregar Documento" at bounding box center [749, 263] width 132 height 15
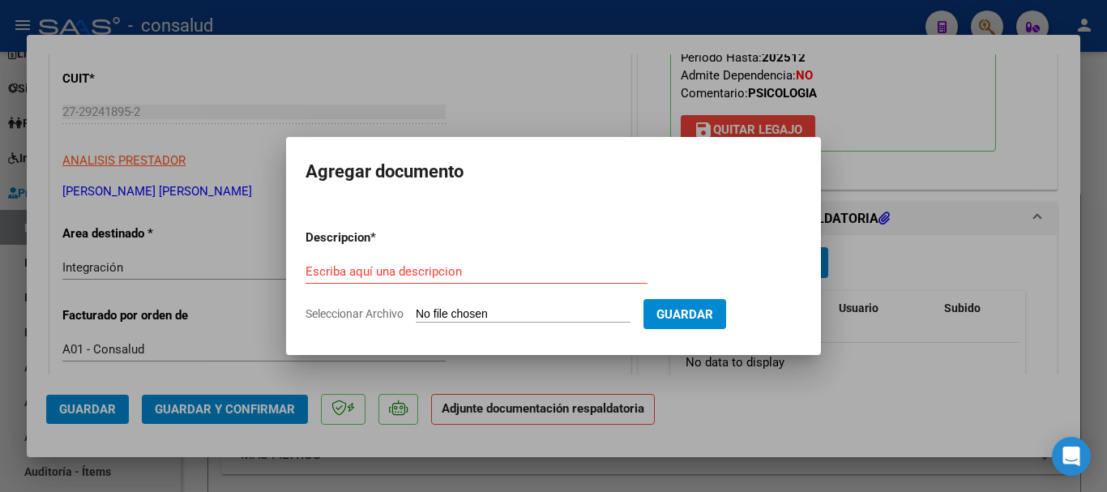
click at [482, 316] on input "Seleccionar Archivo" at bounding box center [523, 314] width 215 height 15
type input "C:\fakepath\img20251009_08134168.pdf"
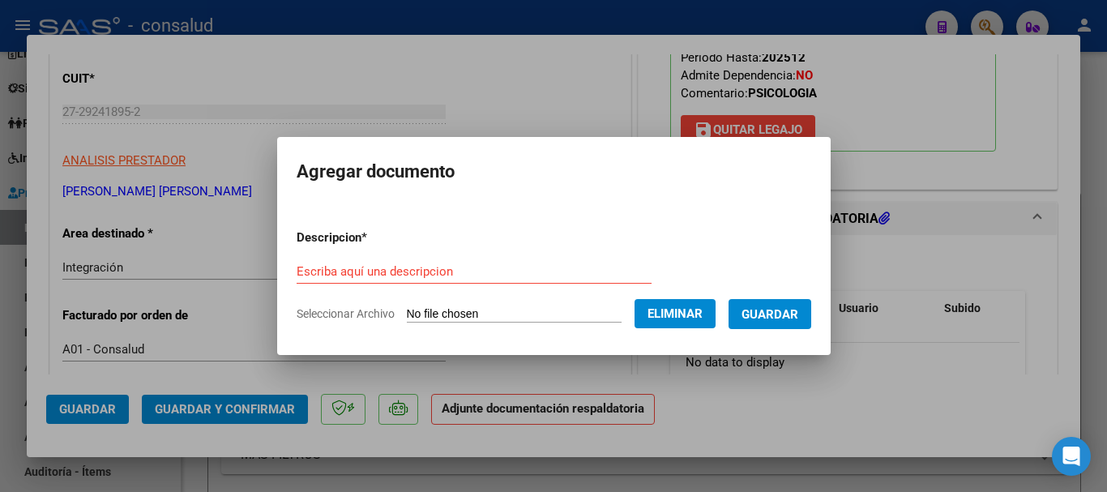
click at [365, 262] on div "Escriba aquí una descripcion" at bounding box center [474, 271] width 355 height 24
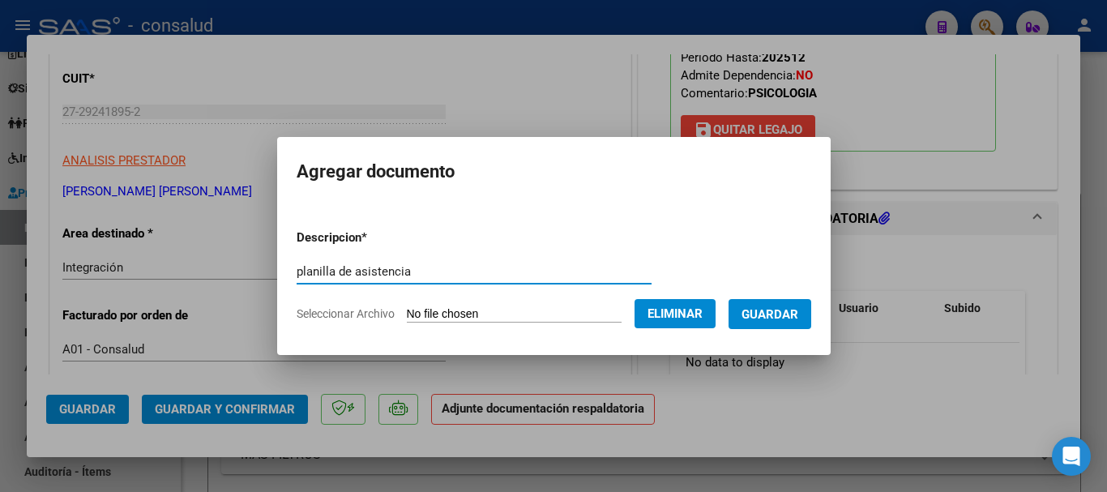
type input "planilla de asistencia"
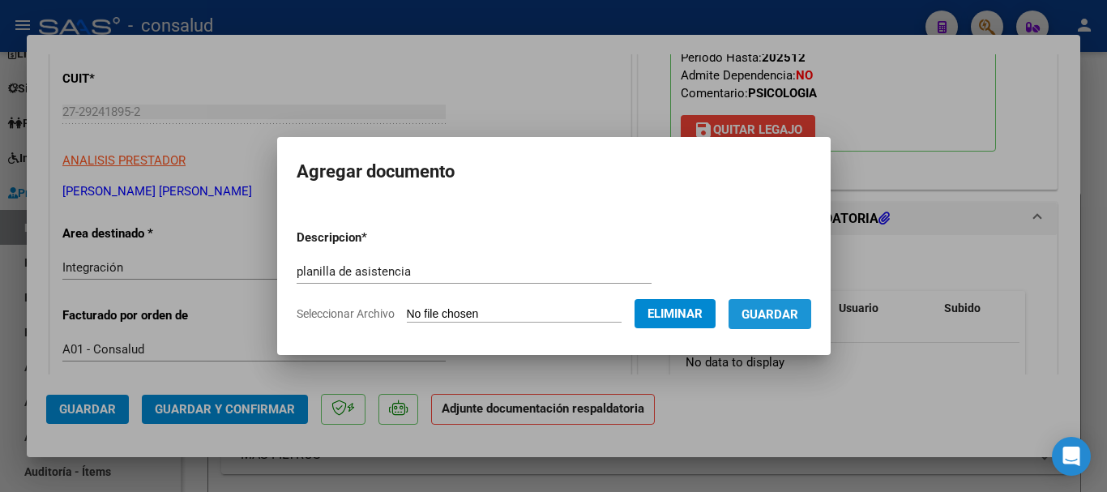
click at [792, 311] on span "Guardar" at bounding box center [769, 314] width 57 height 15
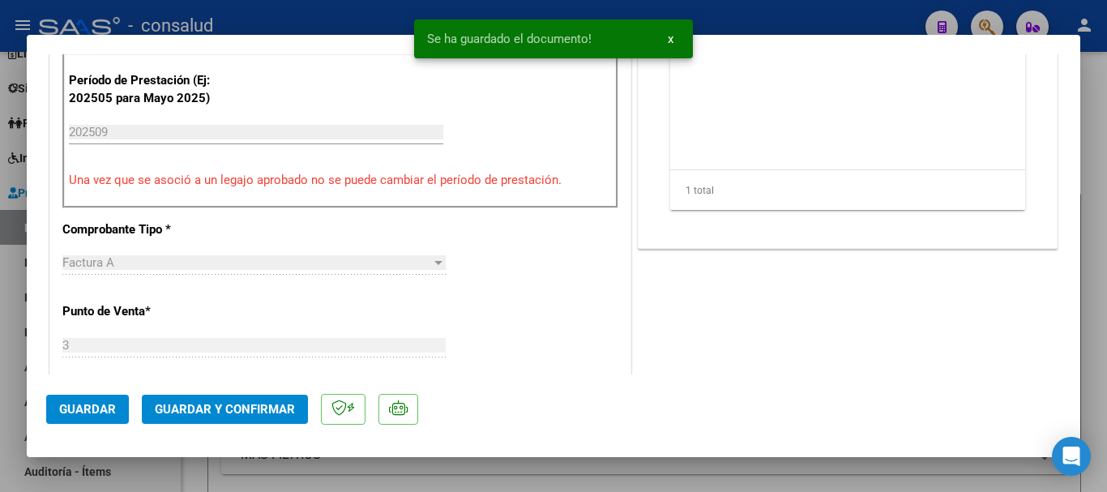
scroll to position [810, 0]
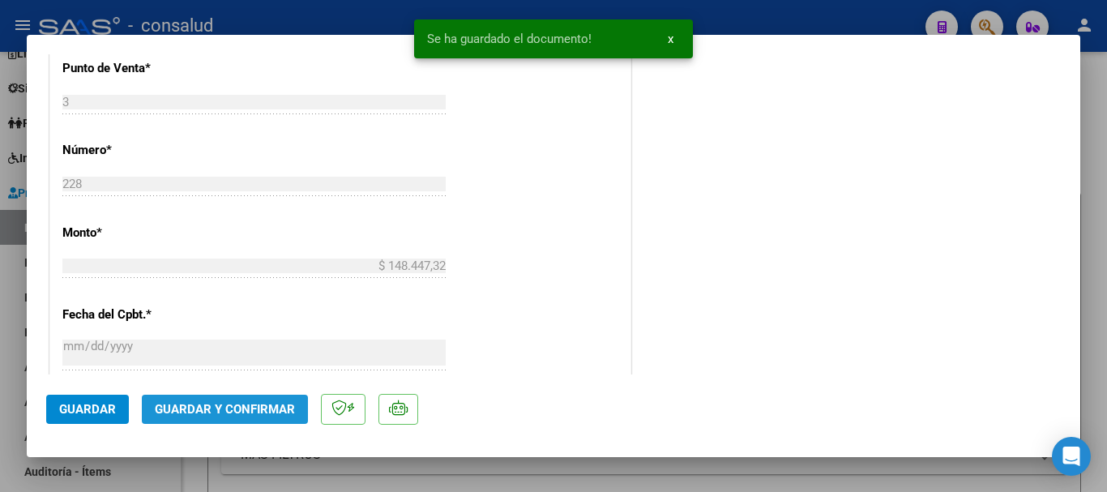
click at [254, 415] on span "Guardar y Confirmar" at bounding box center [225, 409] width 140 height 15
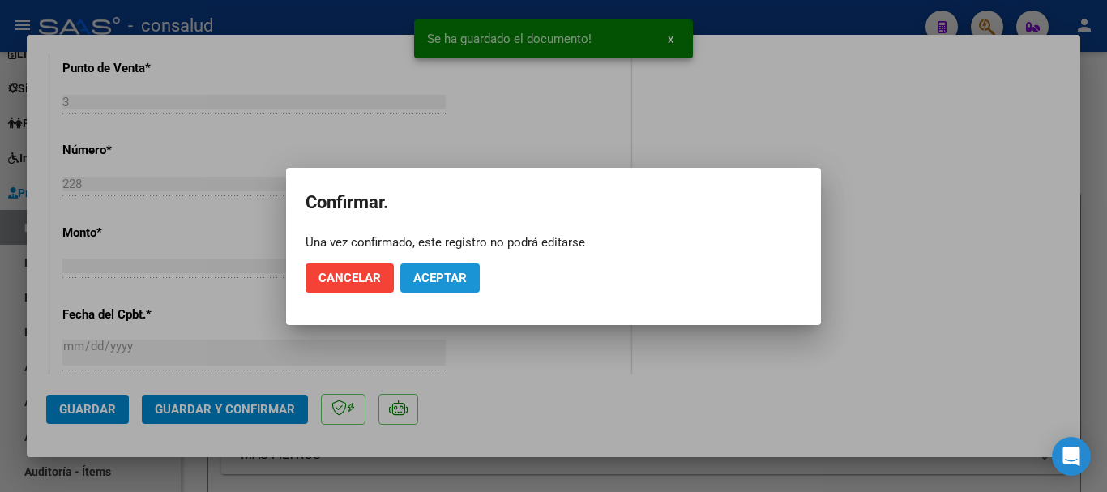
click at [470, 271] on button "Aceptar" at bounding box center [439, 277] width 79 height 29
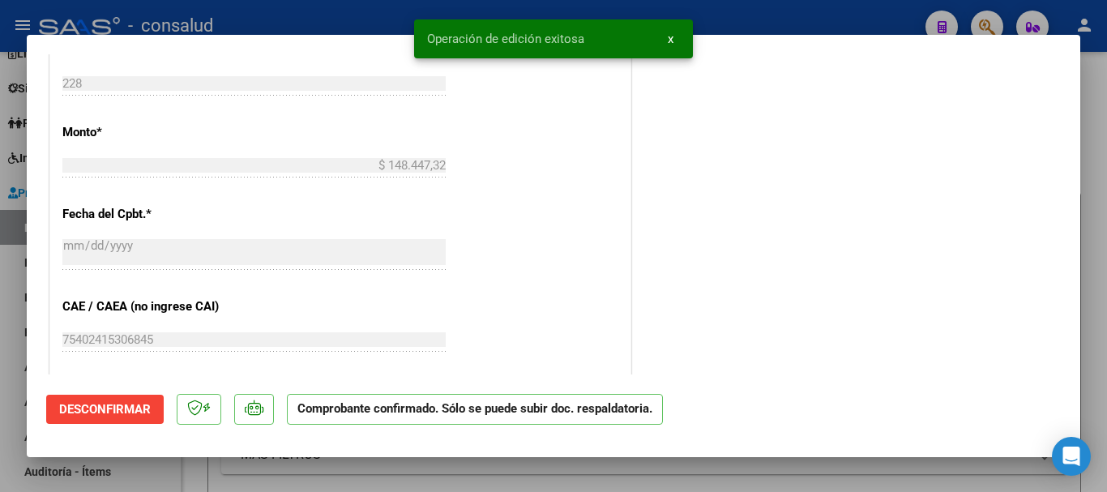
type input "$ 0,00"
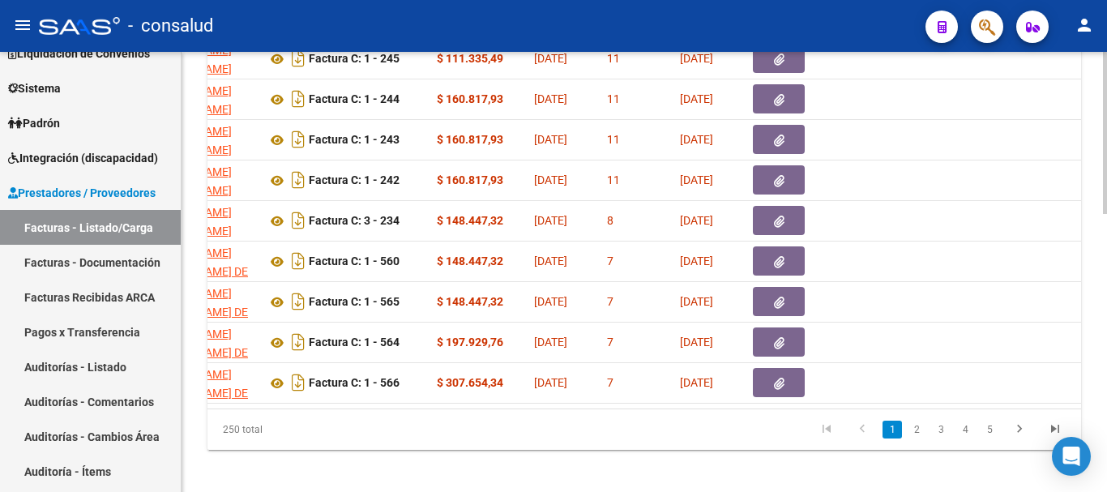
scroll to position [0, 0]
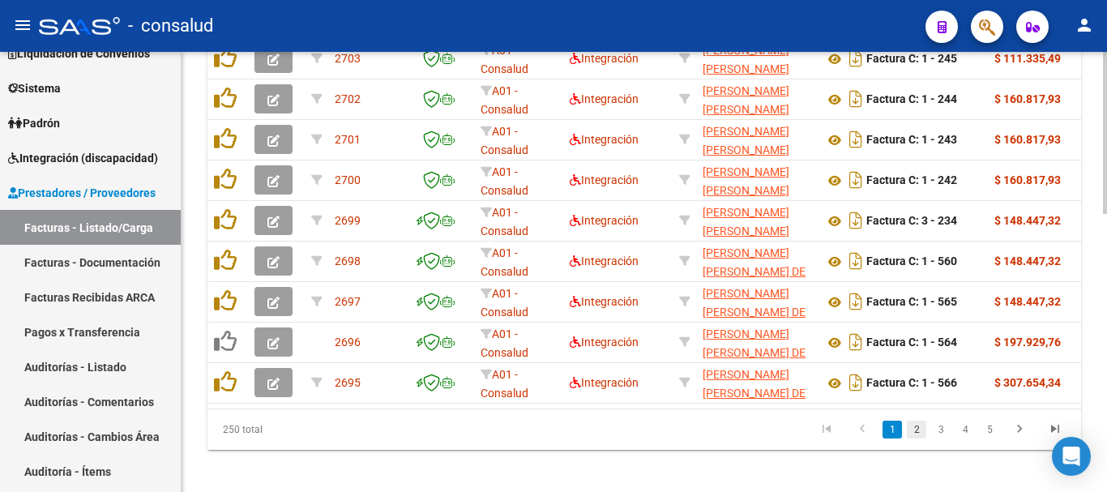
click at [913, 438] on link "2" at bounding box center [916, 430] width 19 height 18
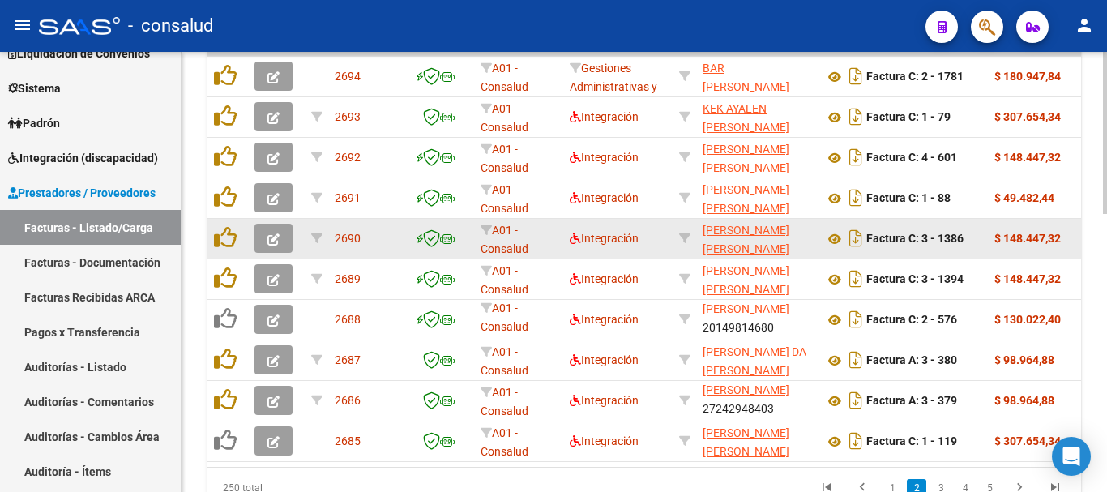
click at [264, 241] on button "button" at bounding box center [273, 238] width 38 height 29
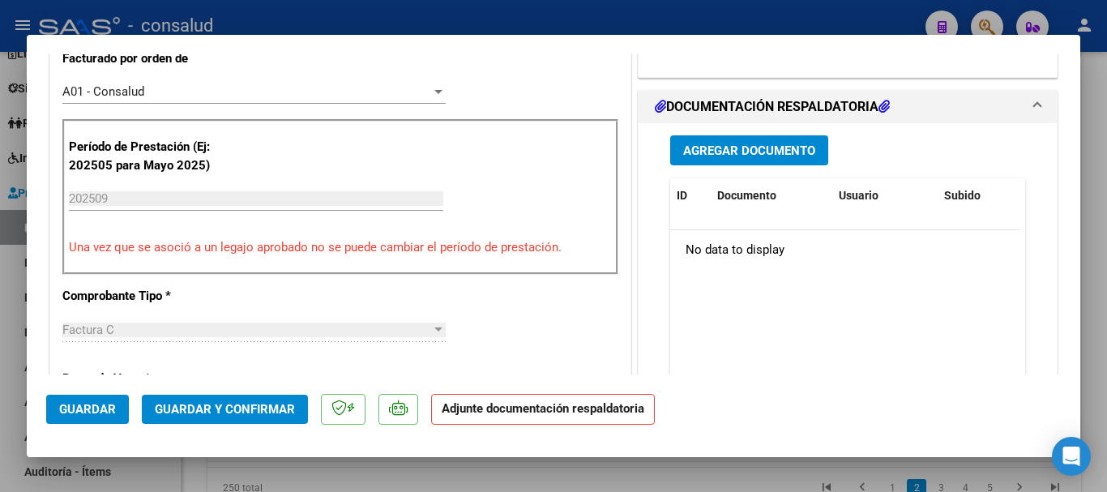
scroll to position [405, 0]
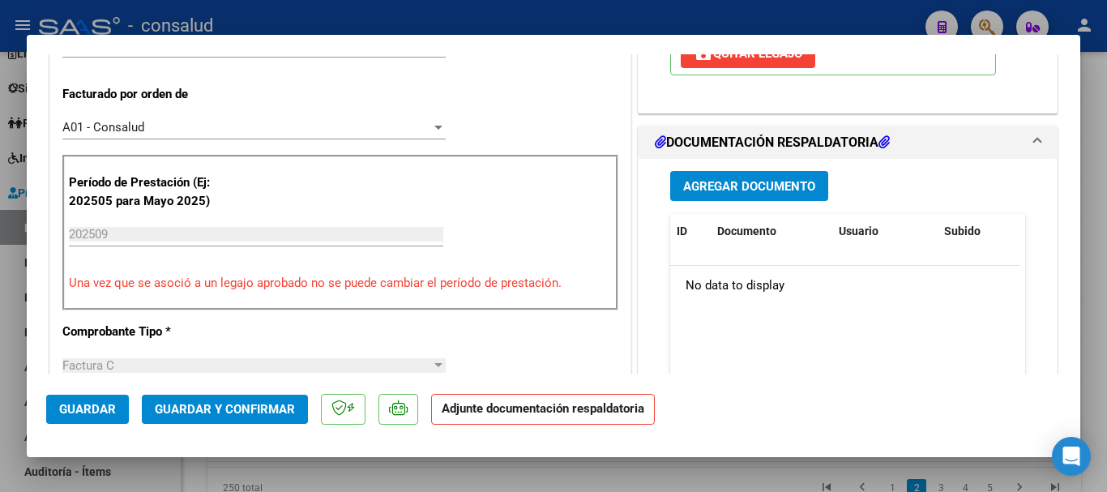
type input "$ 0,00"
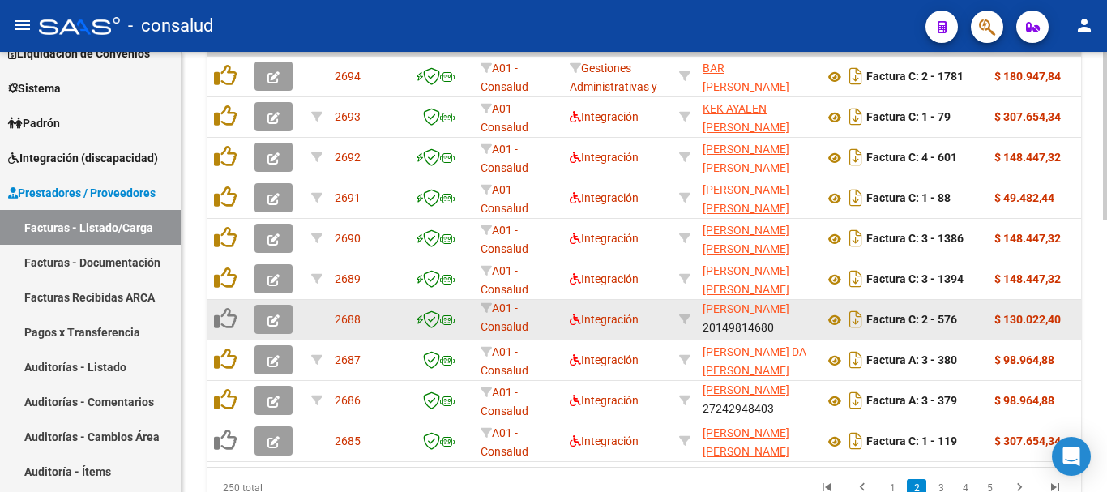
scroll to position [671, 0]
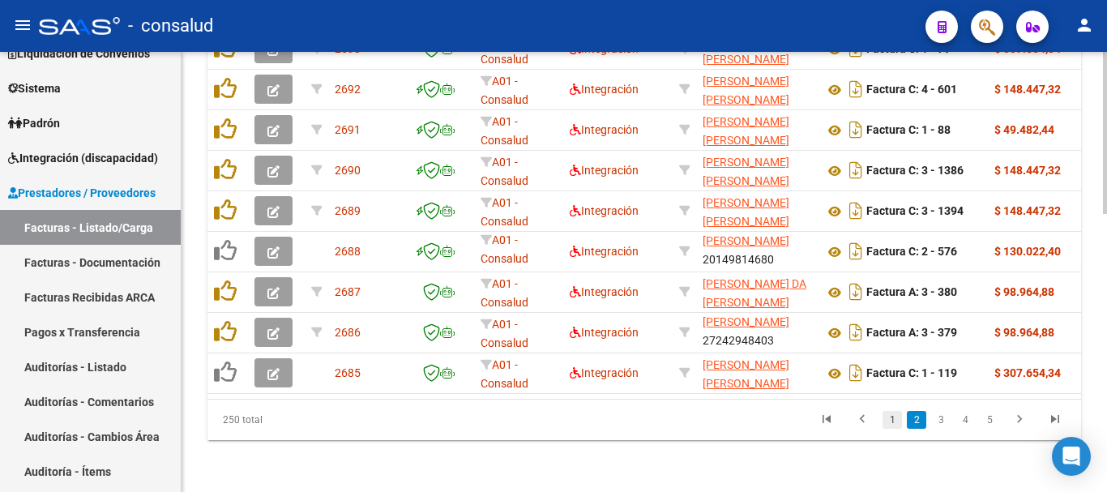
click at [891, 423] on link "1" at bounding box center [891, 420] width 19 height 18
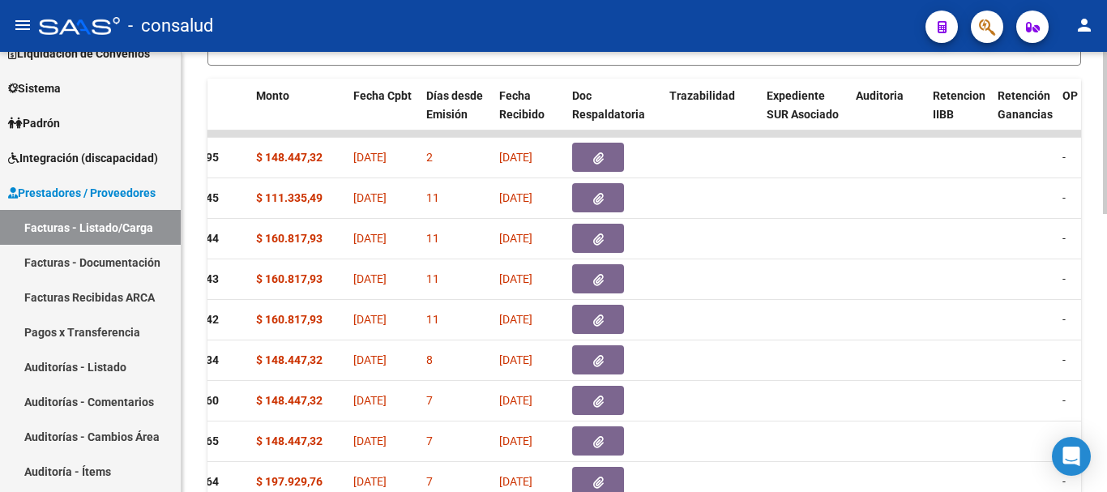
scroll to position [752, 0]
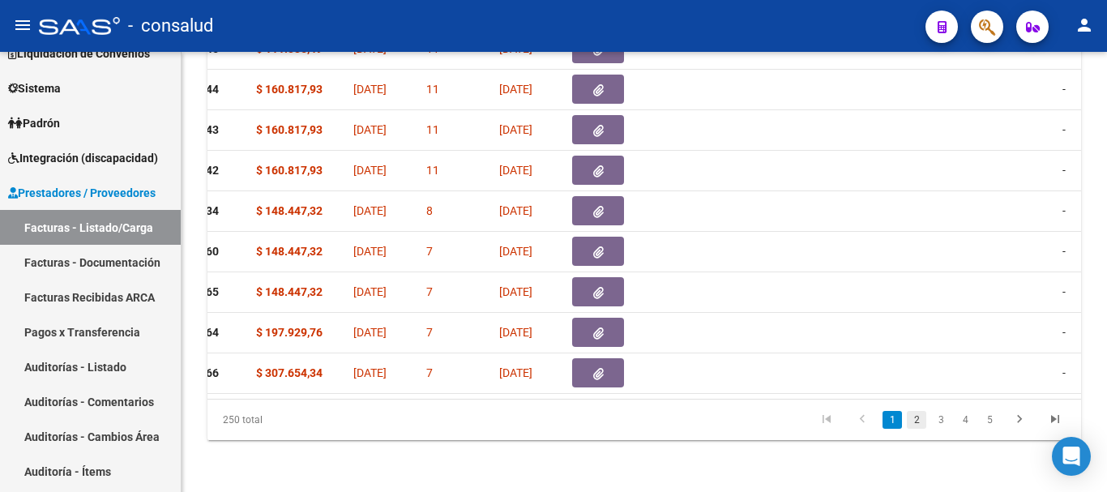
click at [917, 421] on link "2" at bounding box center [916, 420] width 19 height 18
click at [943, 422] on link "3" at bounding box center [940, 420] width 19 height 18
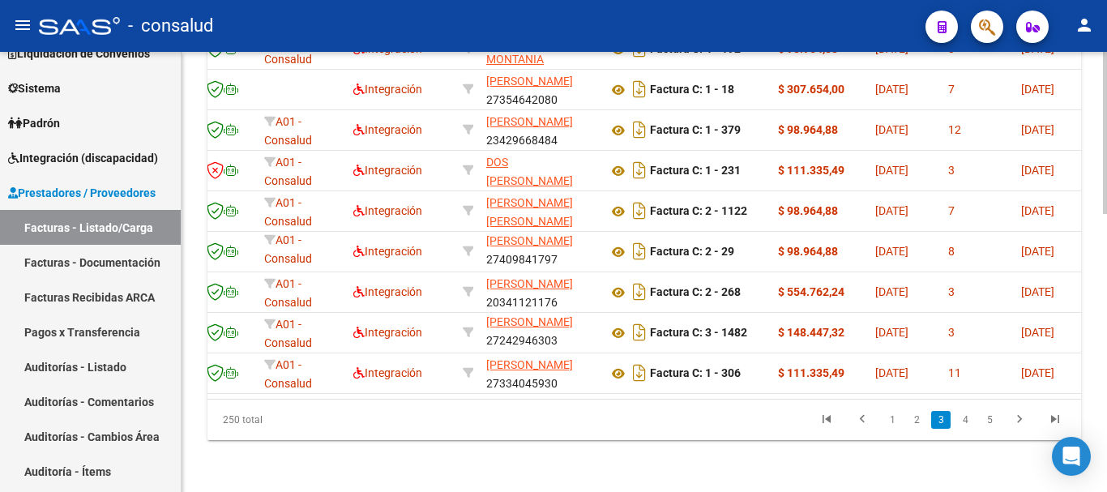
scroll to position [0, 204]
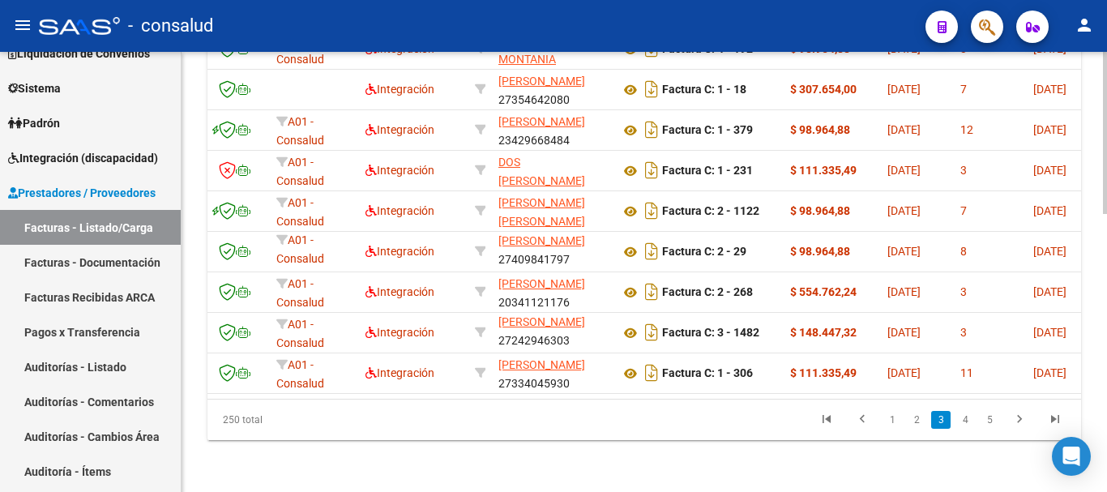
click at [389, 383] on datatable-selection "2684 A01 - Consalud Integración [PERSON_NAME] MONTANIA [PERSON_NAME] 2332558604…" at bounding box center [439, 389] width 873 height 13
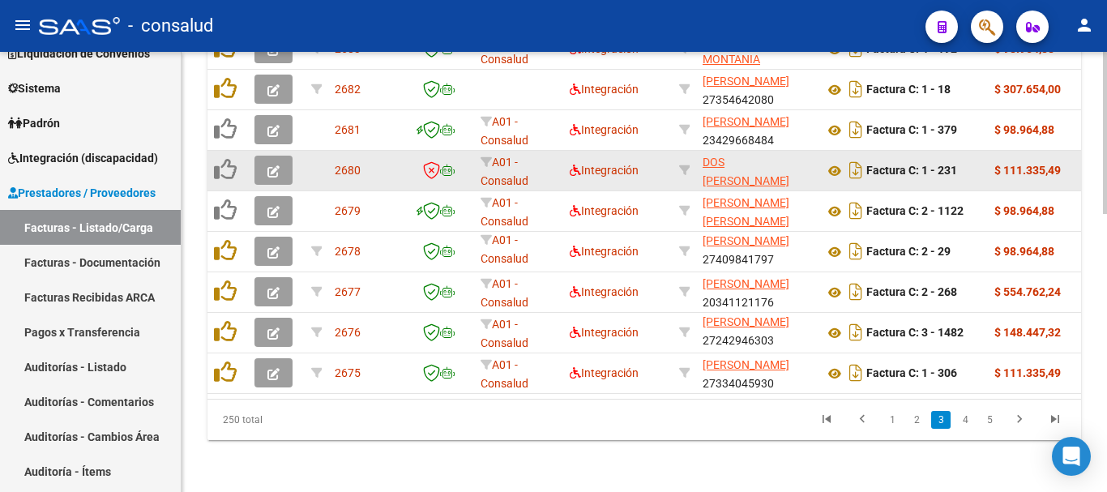
click at [267, 156] on button "button" at bounding box center [273, 170] width 38 height 29
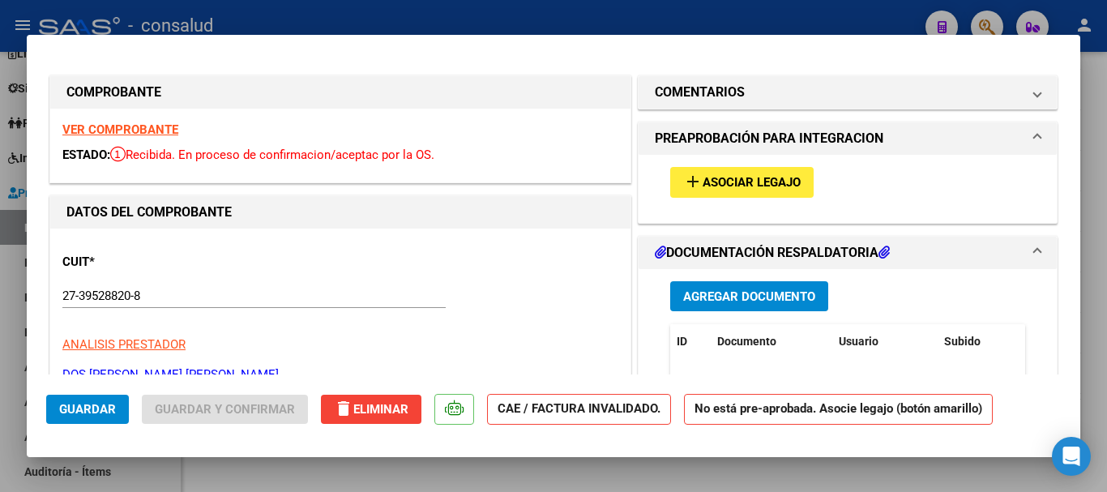
click at [152, 130] on strong "VER COMPROBANTE" at bounding box center [120, 129] width 116 height 15
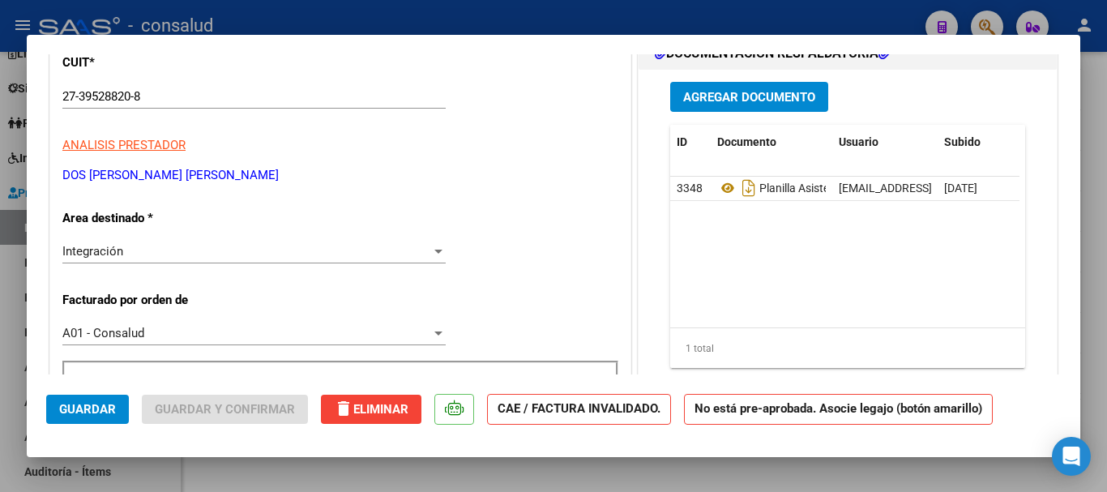
scroll to position [324, 0]
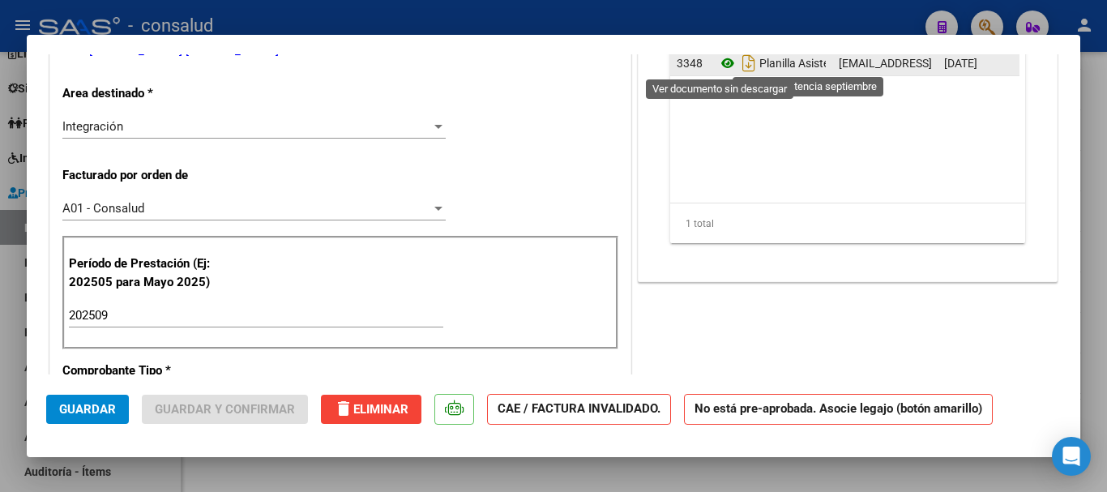
click at [719, 70] on icon at bounding box center [727, 62] width 21 height 19
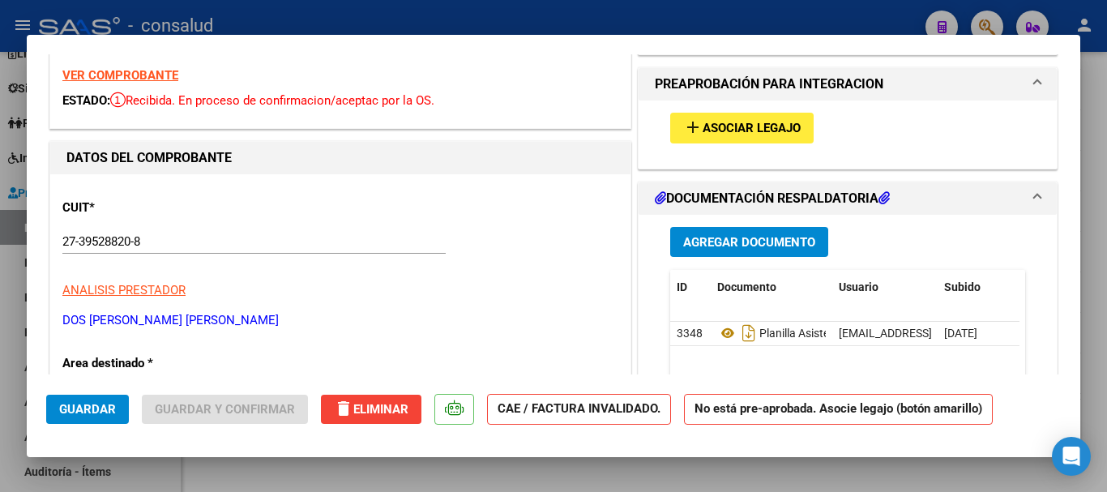
scroll to position [81, 0]
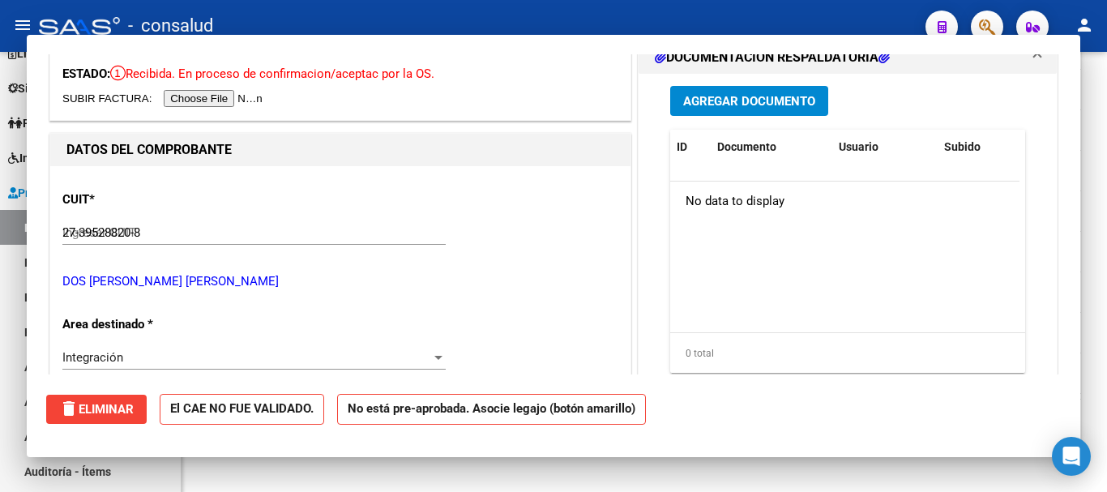
type input "$ 0,00"
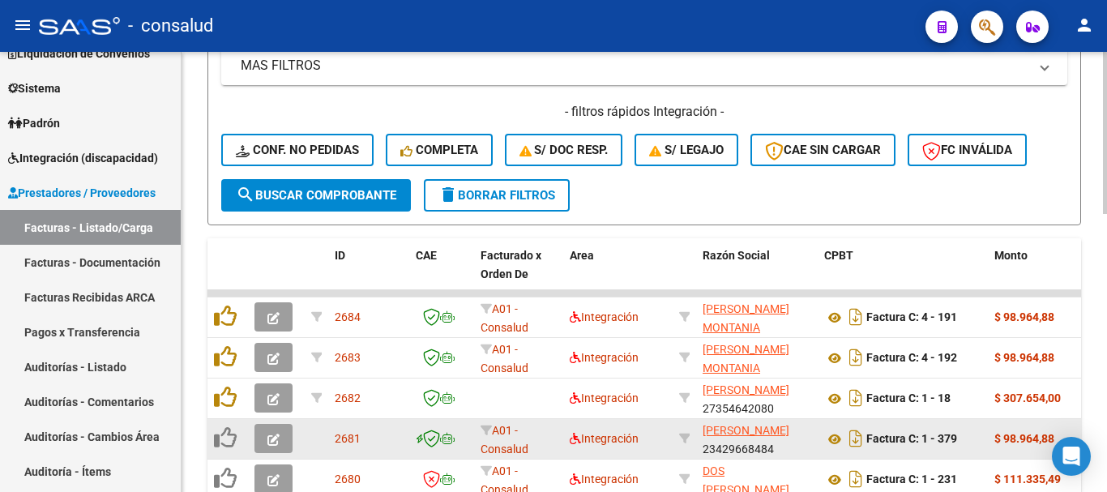
scroll to position [509, 0]
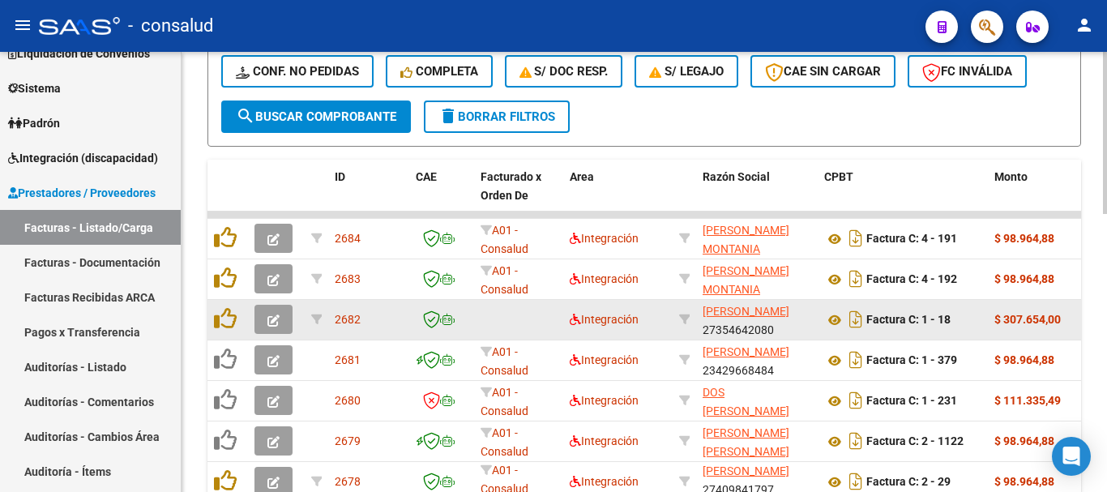
click at [267, 313] on button "button" at bounding box center [273, 319] width 38 height 29
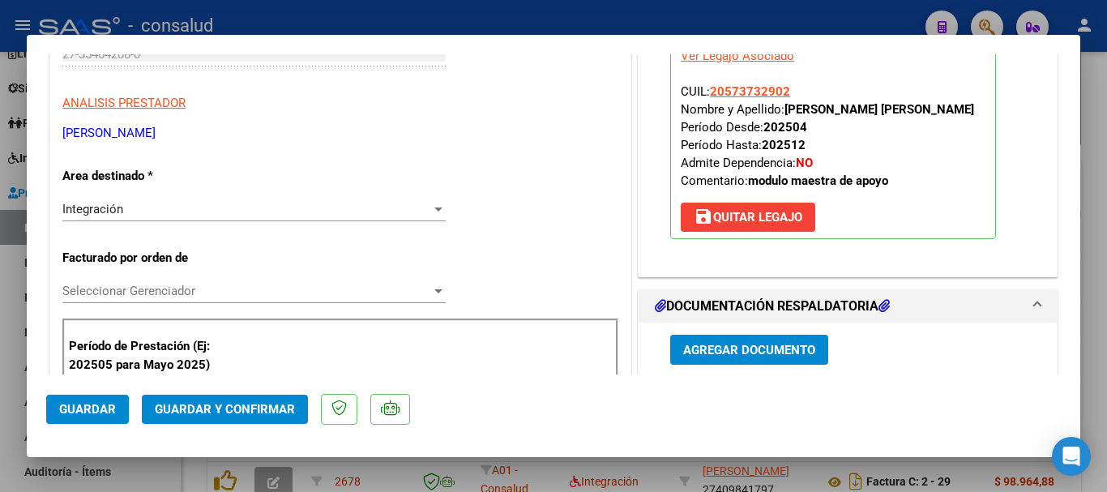
scroll to position [243, 0]
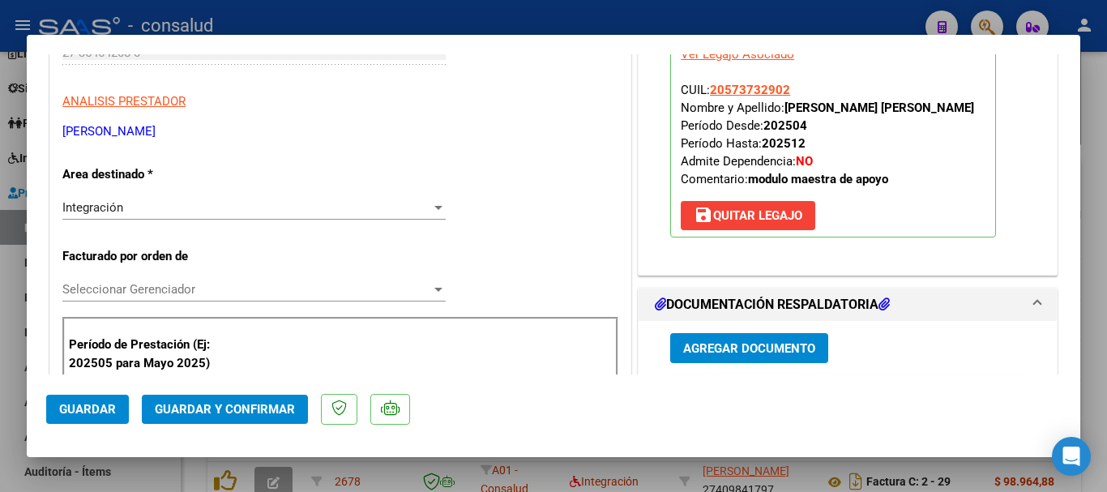
type input "$ 0,00"
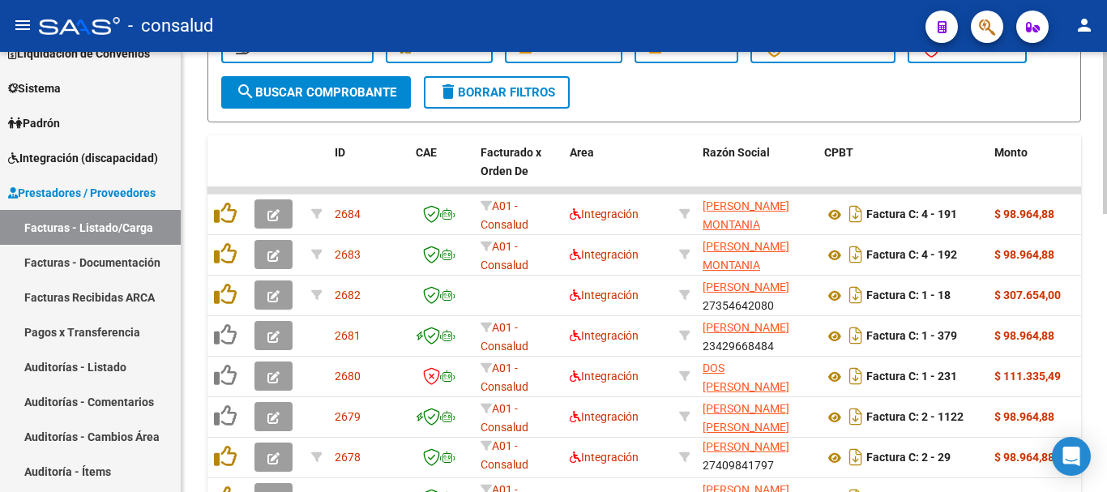
scroll to position [752, 0]
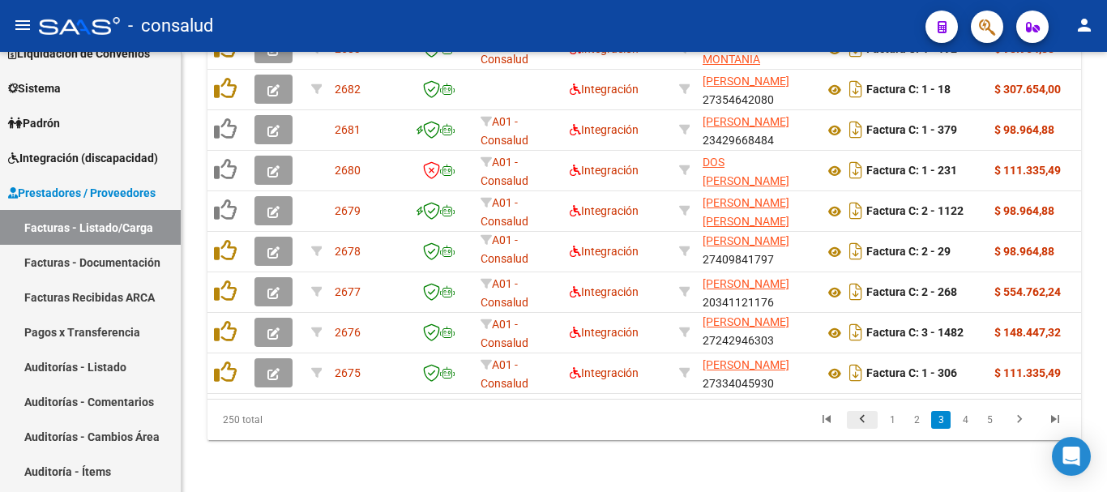
click at [864, 421] on icon "go to previous page" at bounding box center [862, 421] width 21 height 19
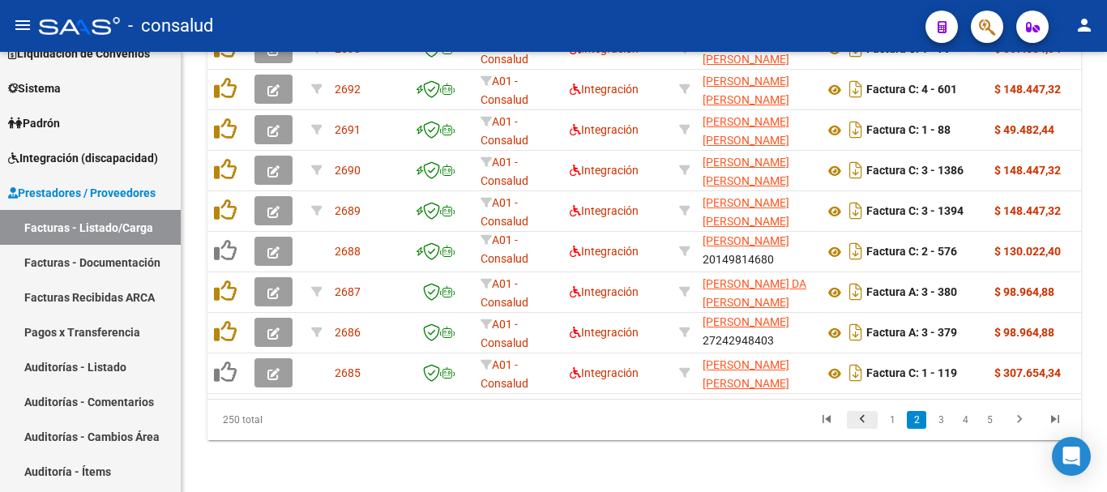
click at [866, 422] on icon "go to previous page" at bounding box center [862, 421] width 21 height 19
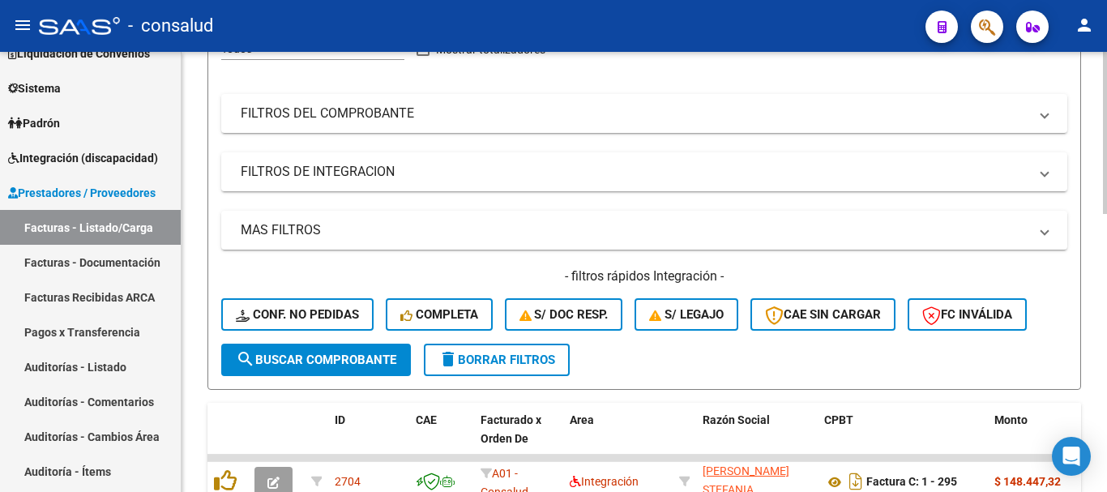
scroll to position [23, 0]
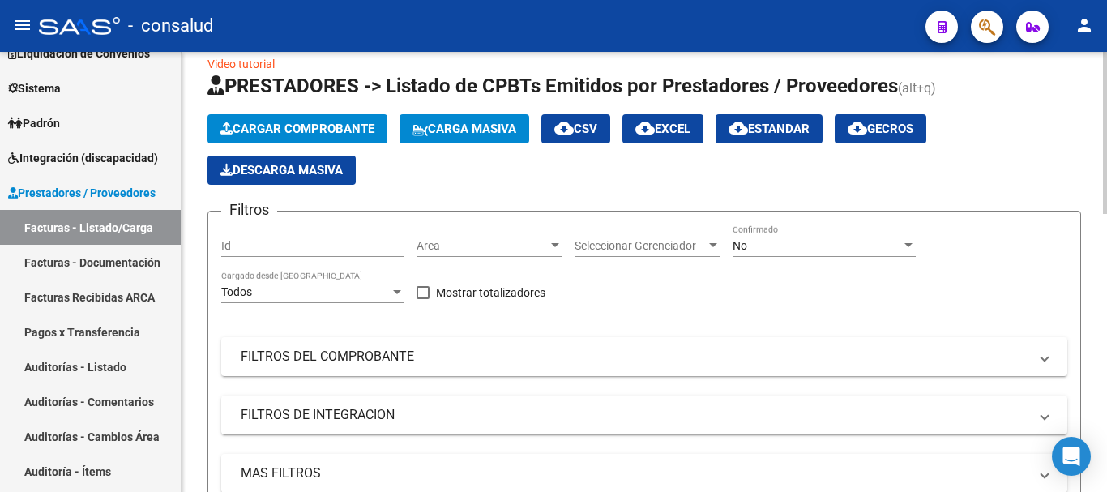
click at [332, 121] on button "Cargar Comprobante" at bounding box center [297, 128] width 180 height 29
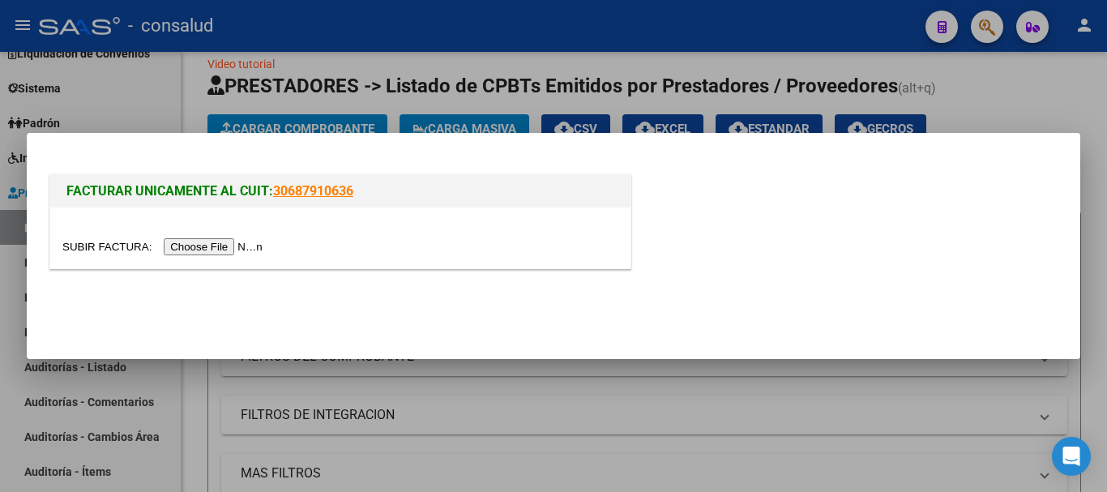
click at [226, 251] on input "file" at bounding box center [164, 246] width 205 height 17
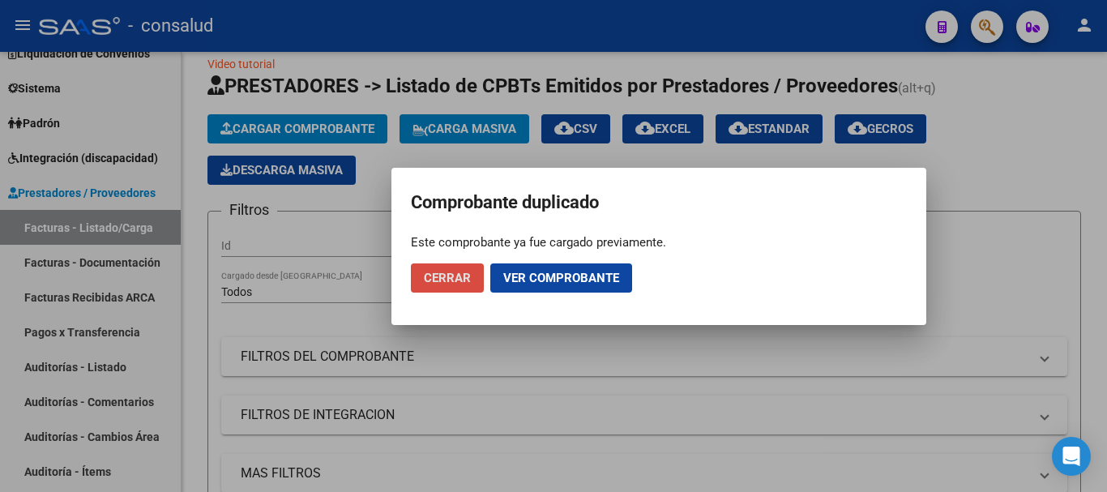
click at [463, 279] on span "Cerrar" at bounding box center [447, 278] width 47 height 15
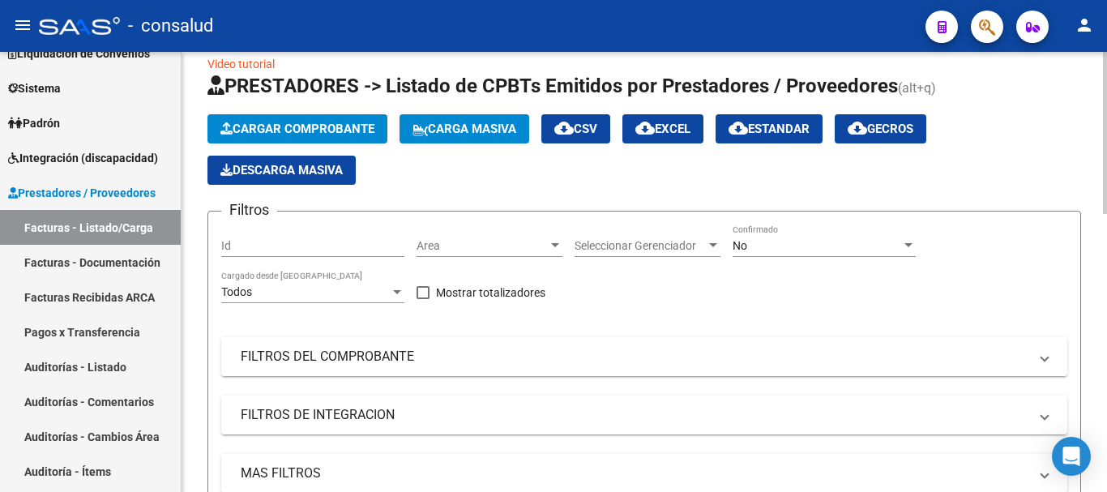
click at [314, 122] on span "Cargar Comprobante" at bounding box center [297, 129] width 154 height 15
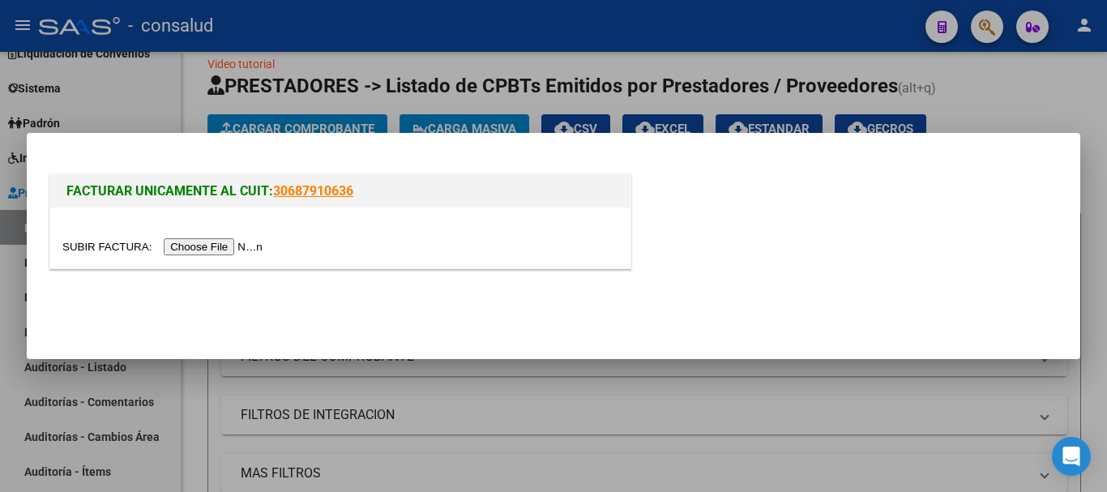
click at [244, 250] on input "file" at bounding box center [164, 246] width 205 height 17
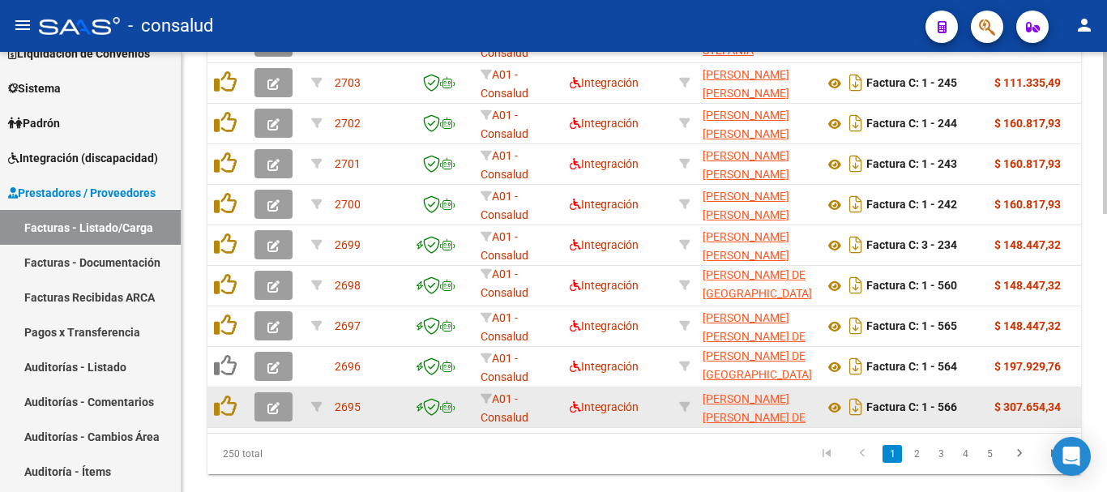
scroll to position [752, 0]
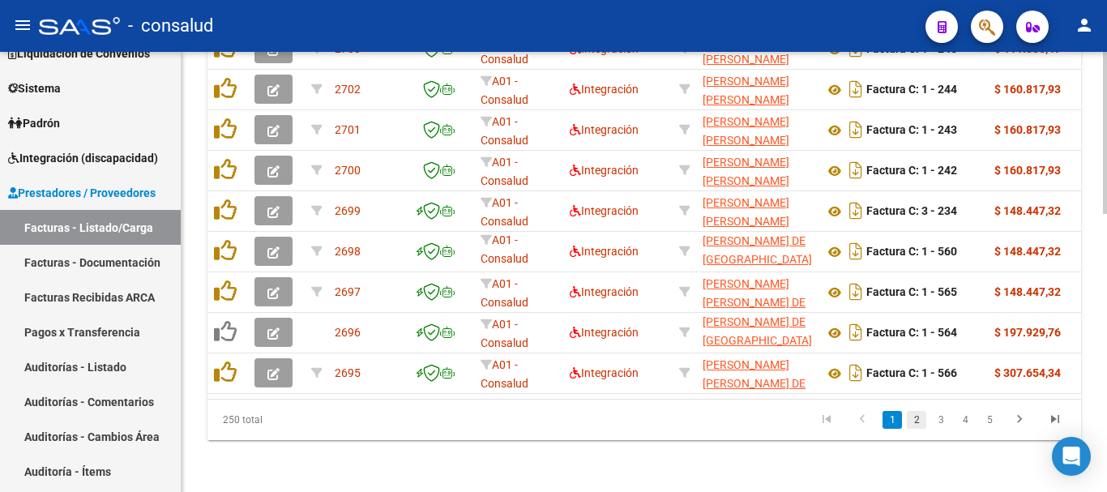
click at [922, 421] on link "2" at bounding box center [916, 420] width 19 height 18
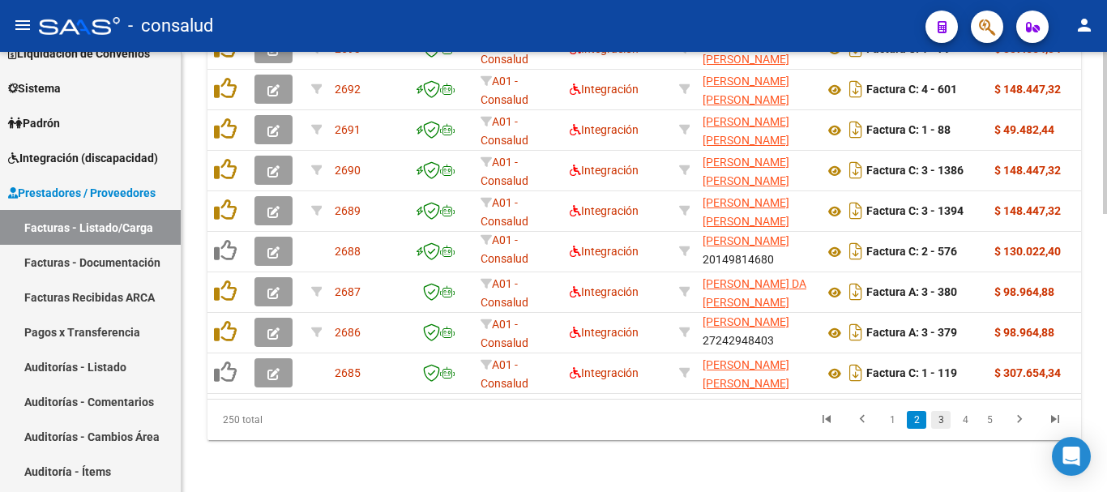
click at [935, 422] on link "3" at bounding box center [940, 420] width 19 height 18
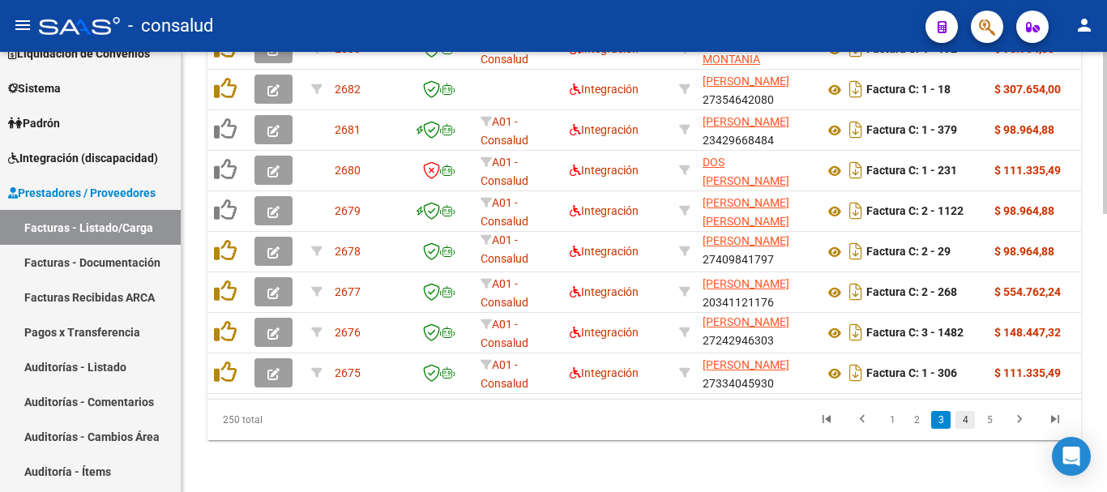
click at [958, 424] on link "4" at bounding box center [964, 420] width 19 height 18
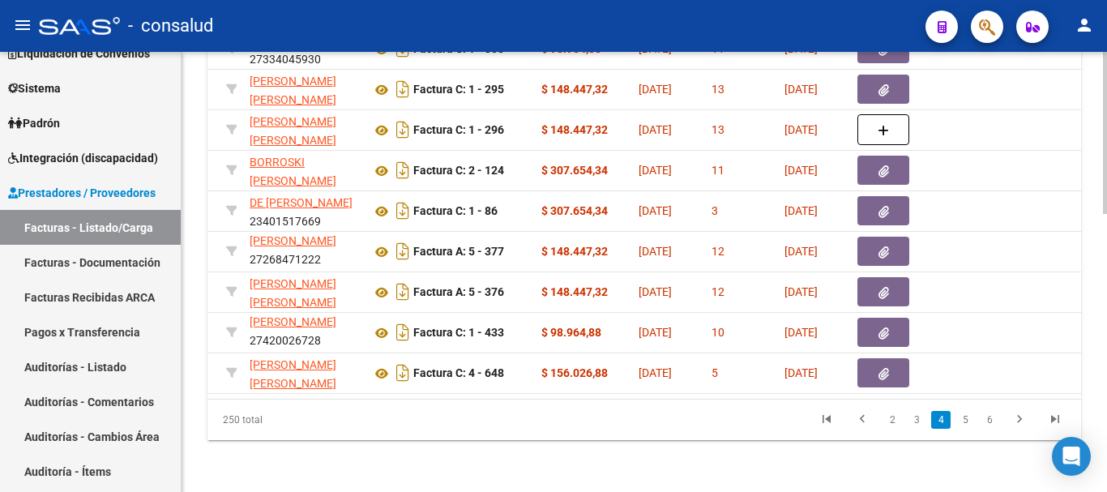
scroll to position [0, 0]
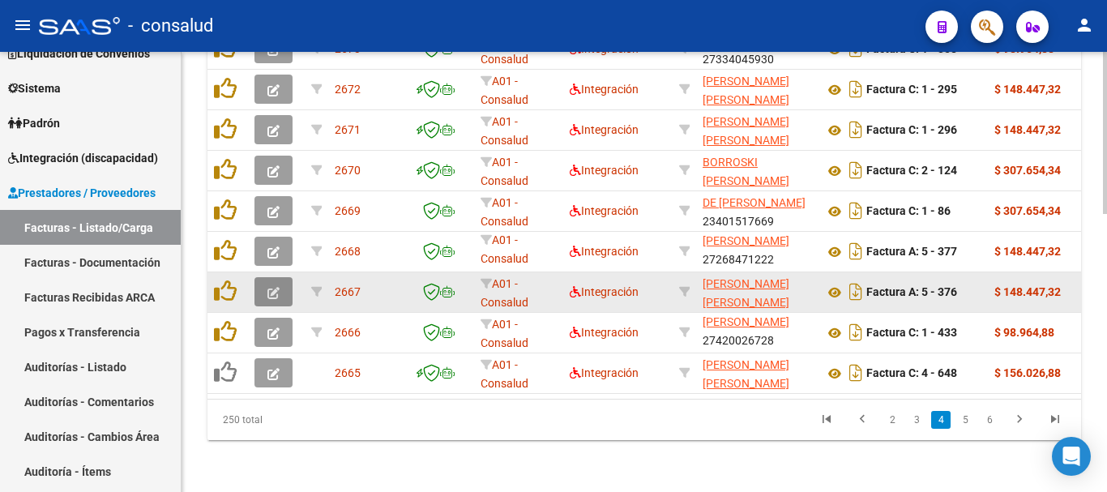
click at [267, 281] on button "button" at bounding box center [273, 291] width 38 height 29
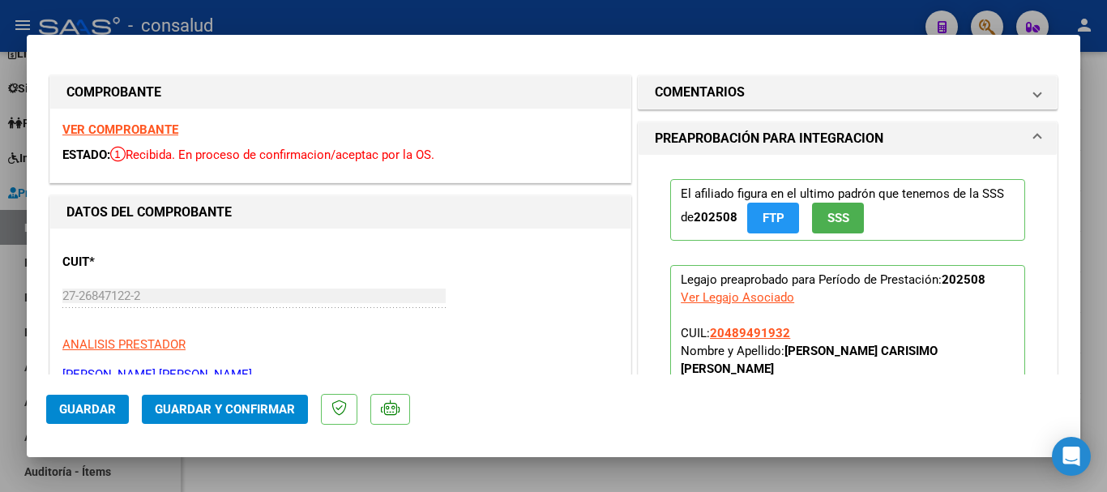
click at [167, 125] on strong "VER COMPROBANTE" at bounding box center [120, 129] width 116 height 15
type input "$ 0,00"
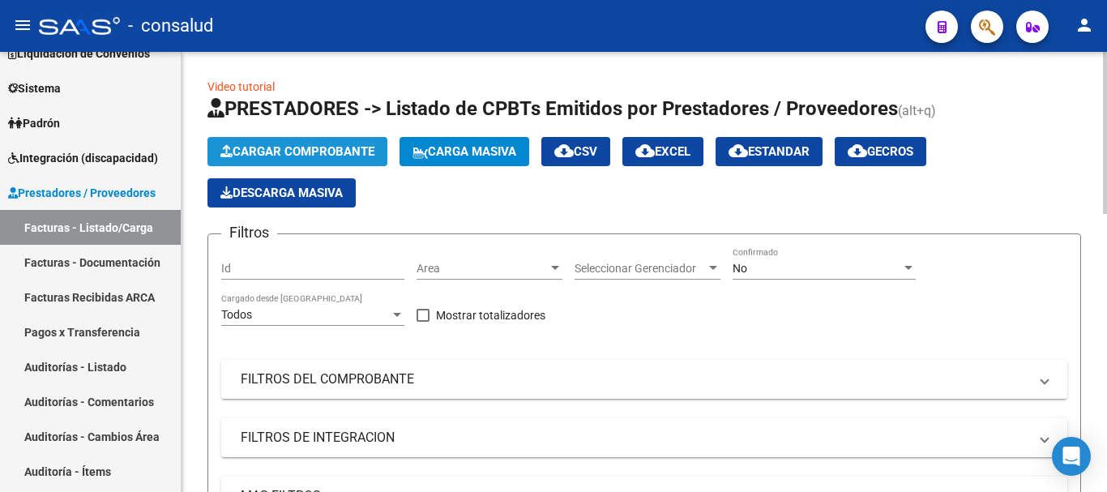
click at [284, 160] on button "Cargar Comprobante" at bounding box center [297, 151] width 180 height 29
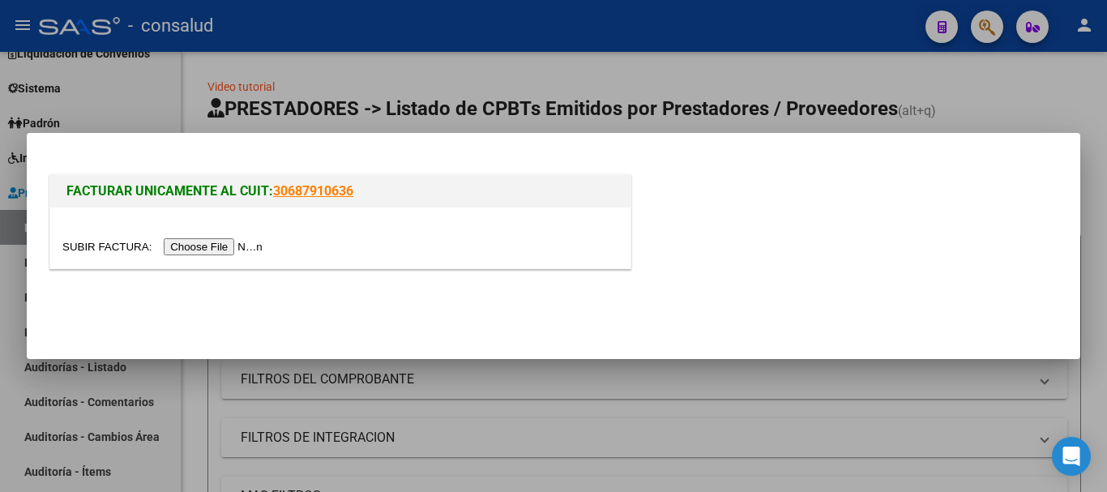
click at [263, 245] on input "file" at bounding box center [164, 246] width 205 height 17
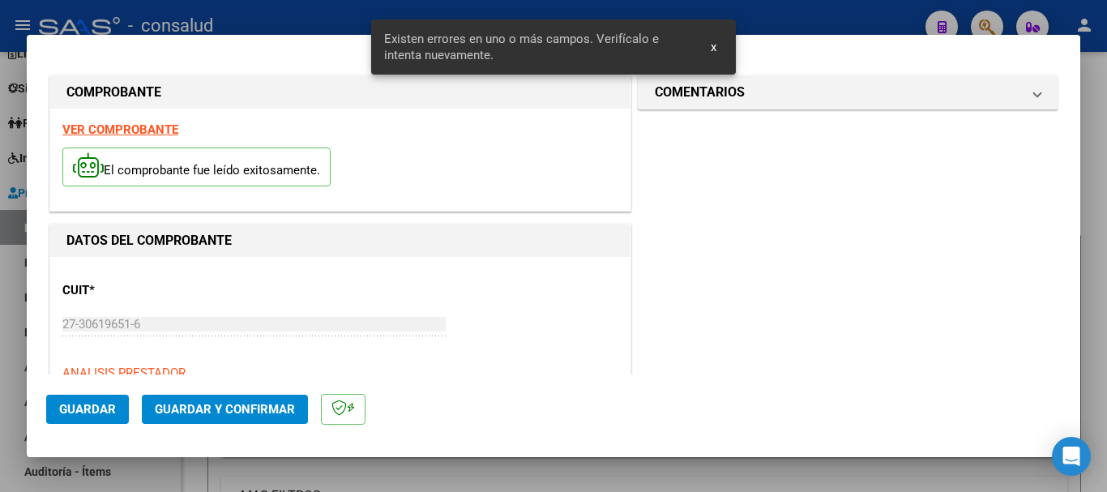
click at [153, 128] on strong "VER COMPROBANTE" at bounding box center [120, 129] width 116 height 15
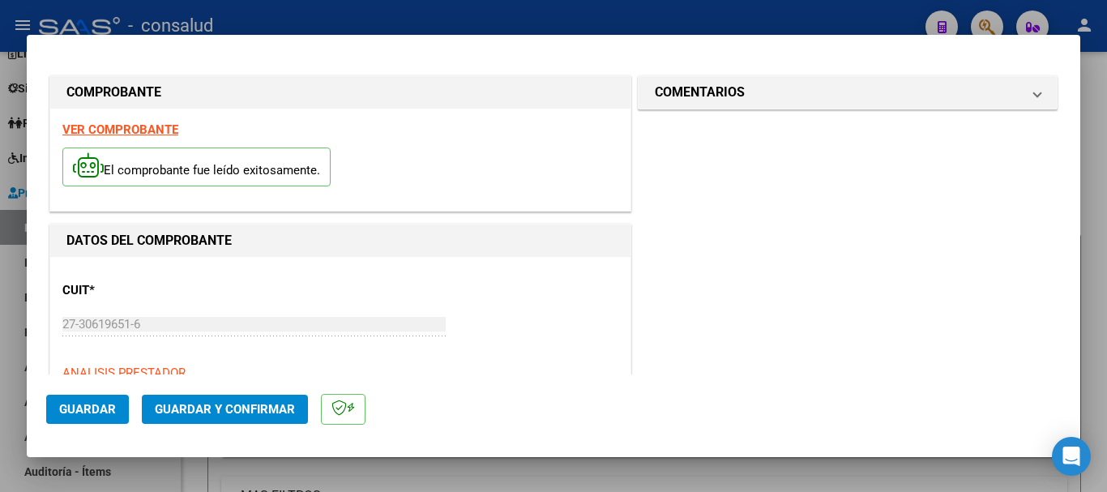
click at [122, 133] on strong "VER COMPROBANTE" at bounding box center [120, 129] width 116 height 15
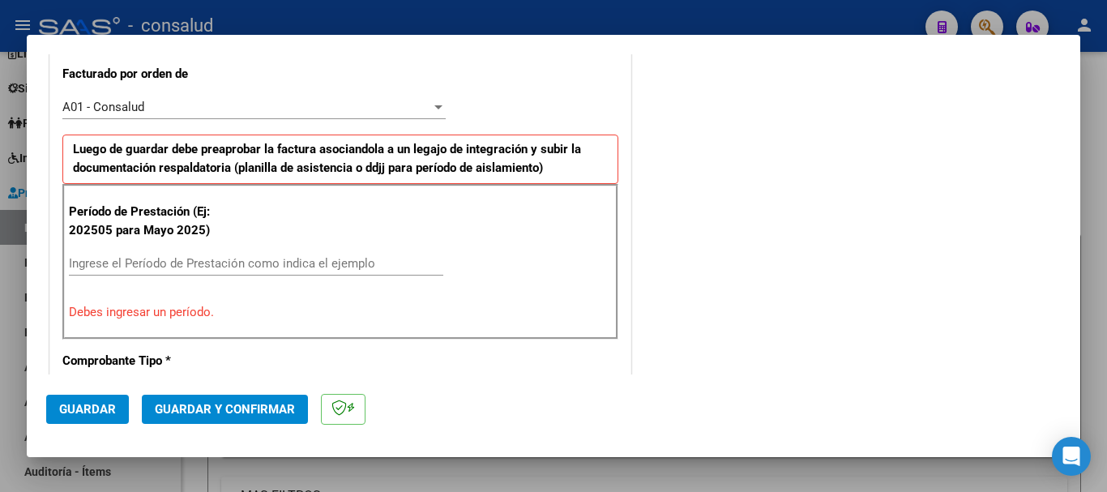
scroll to position [567, 0]
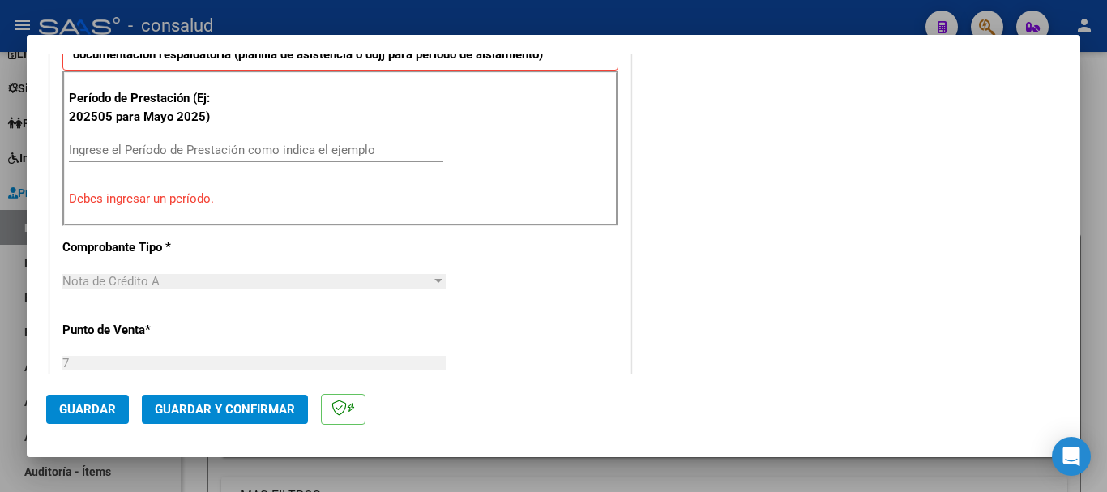
click at [225, 153] on input "Ingrese el Período de Prestación como indica el ejemplo" at bounding box center [256, 150] width 374 height 15
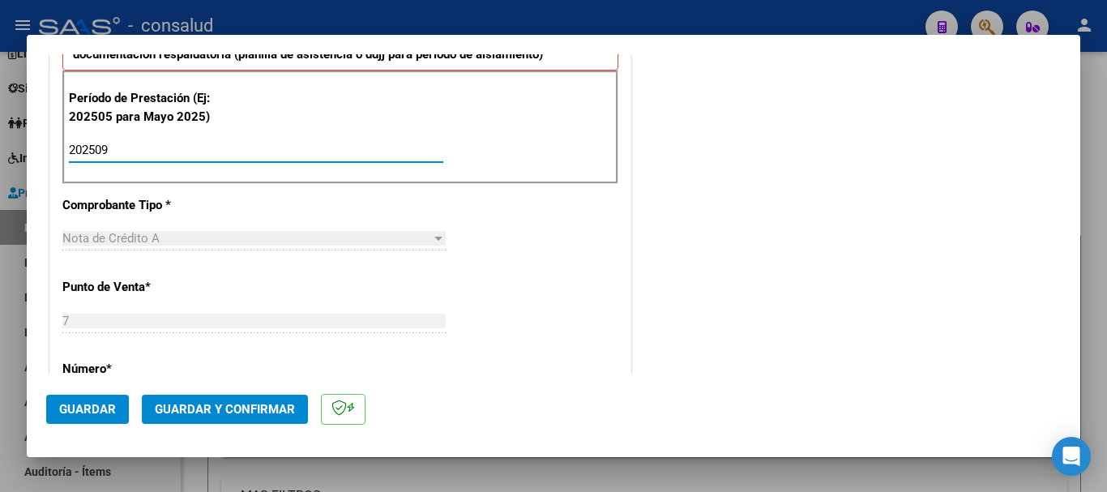
type input "202509"
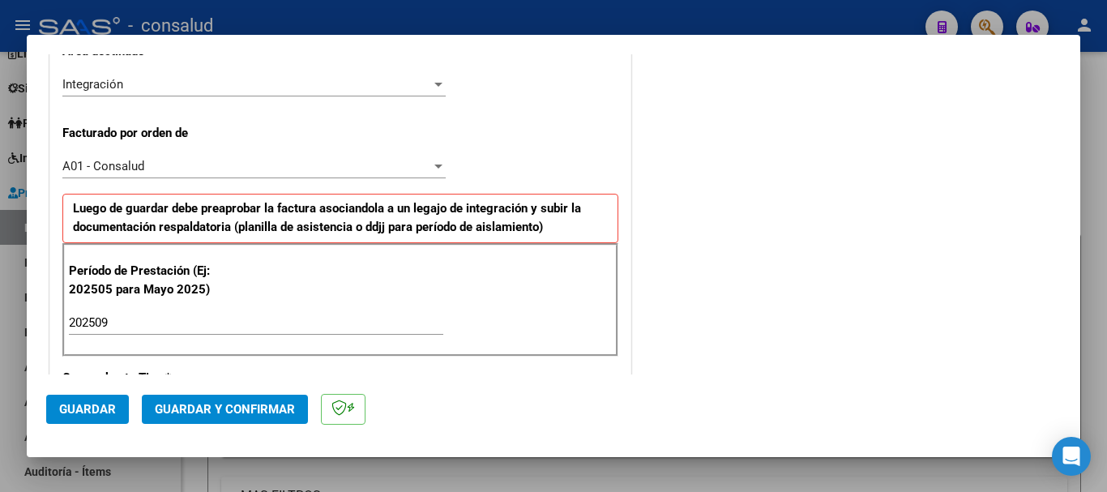
scroll to position [387, 0]
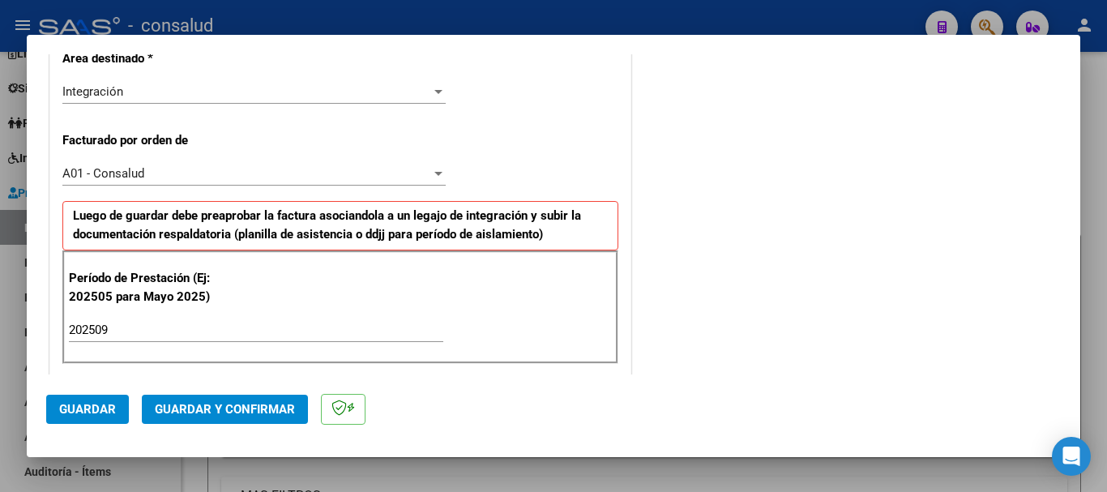
click at [76, 408] on span "Guardar" at bounding box center [87, 409] width 57 height 15
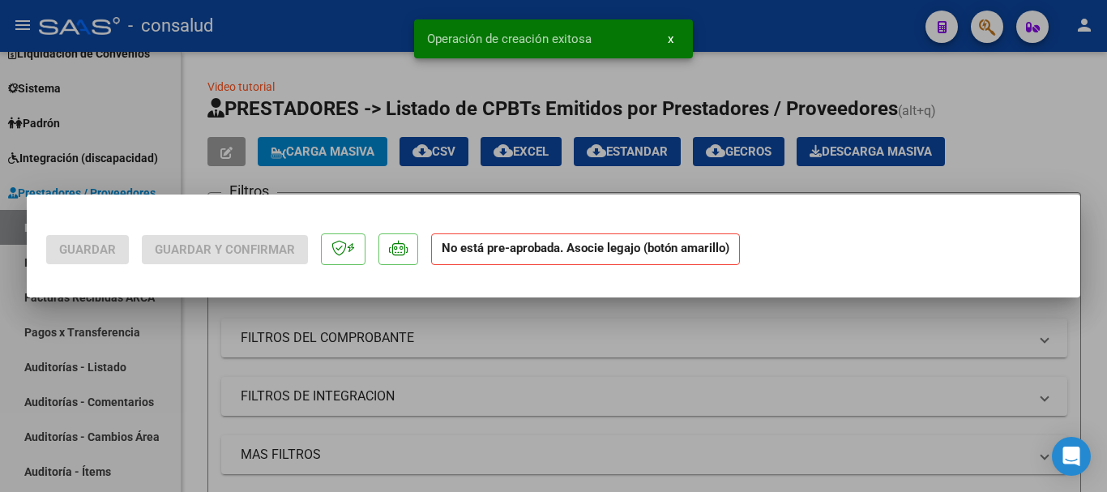
scroll to position [0, 0]
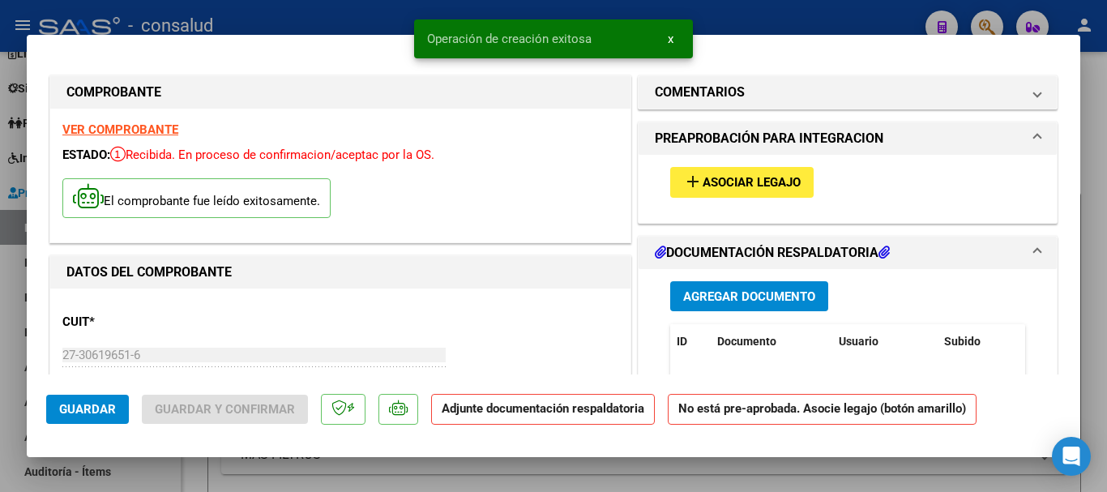
click at [767, 186] on span "Asociar Legajo" at bounding box center [752, 183] width 98 height 15
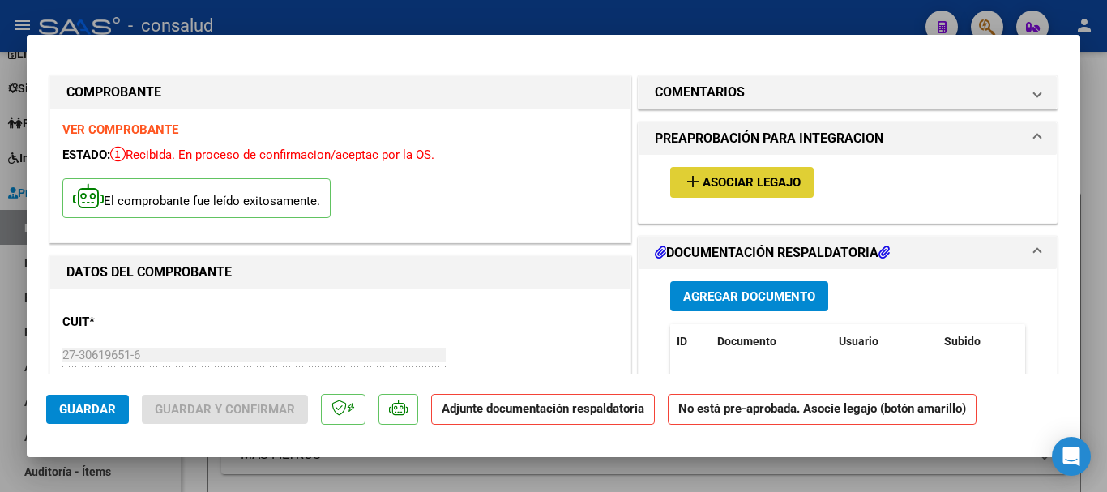
click at [724, 182] on span "Asociar Legajo" at bounding box center [752, 183] width 98 height 15
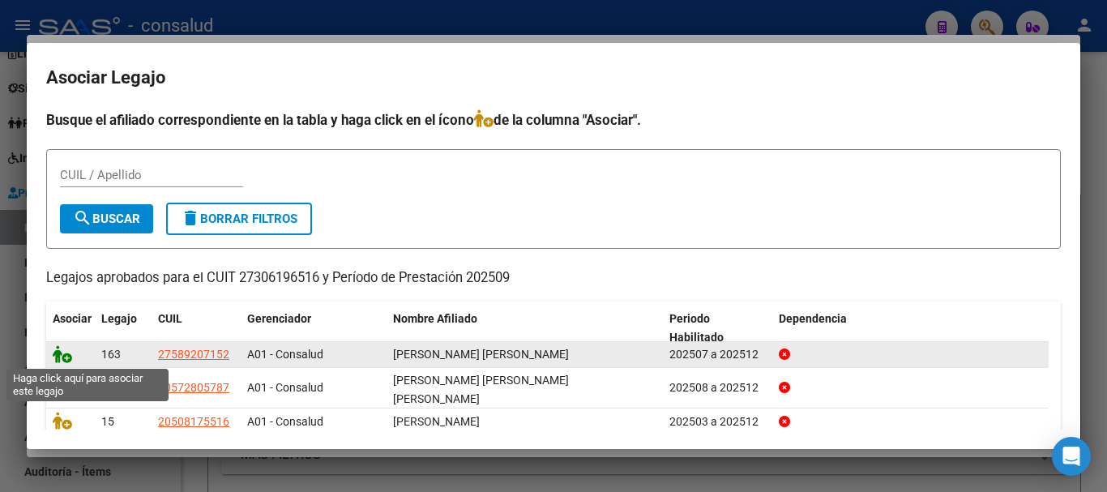
click at [61, 352] on icon at bounding box center [62, 354] width 19 height 18
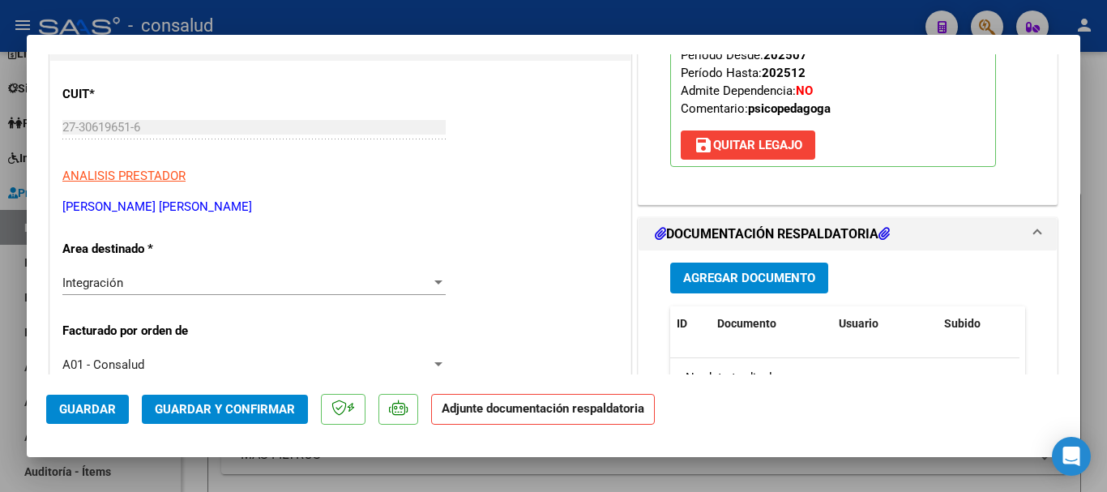
scroll to position [324, 0]
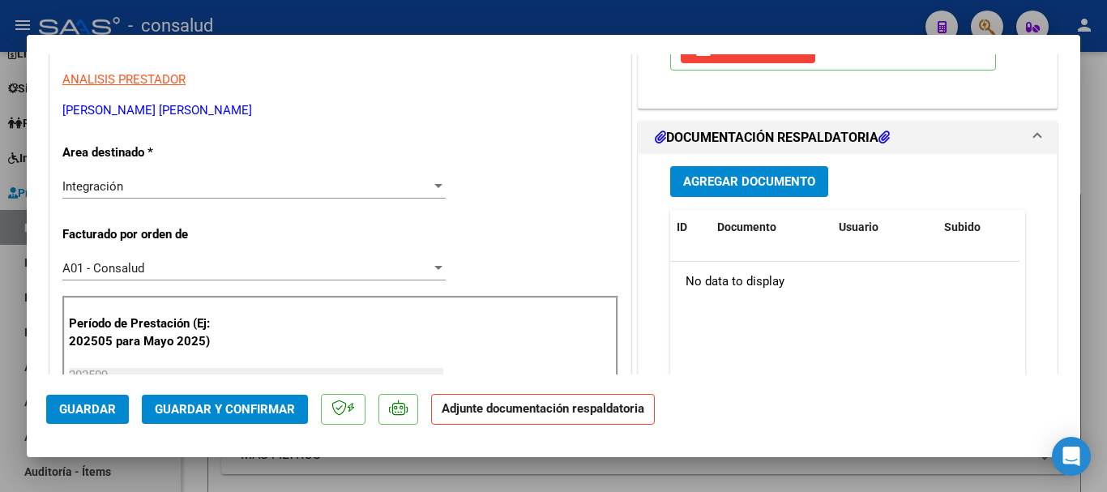
click at [69, 414] on span "Guardar" at bounding box center [87, 409] width 57 height 15
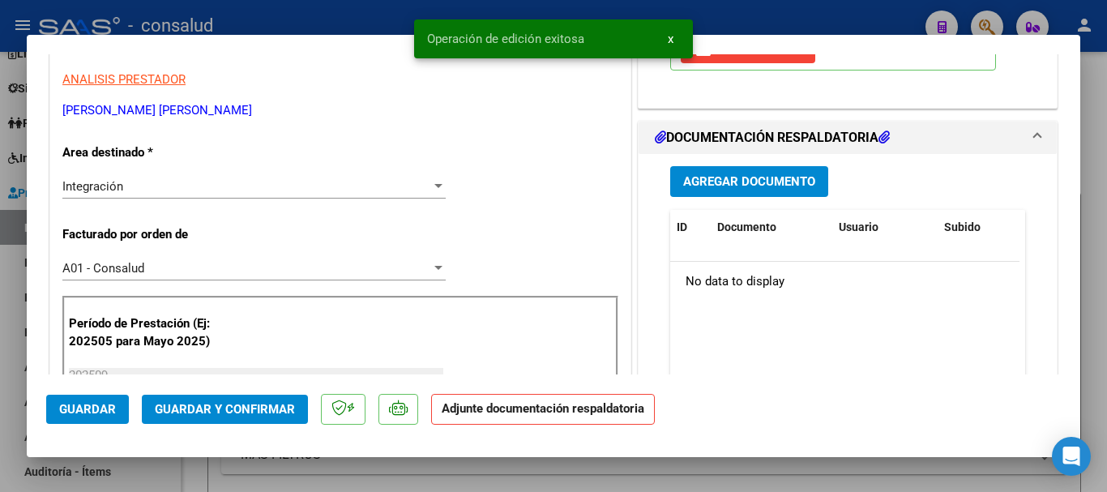
scroll to position [567, 0]
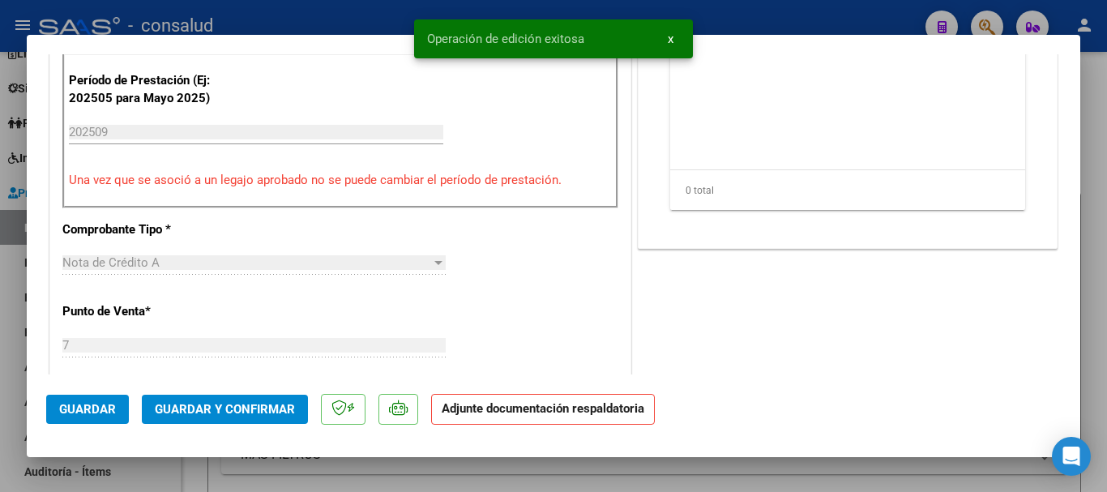
type input "$ 0,00"
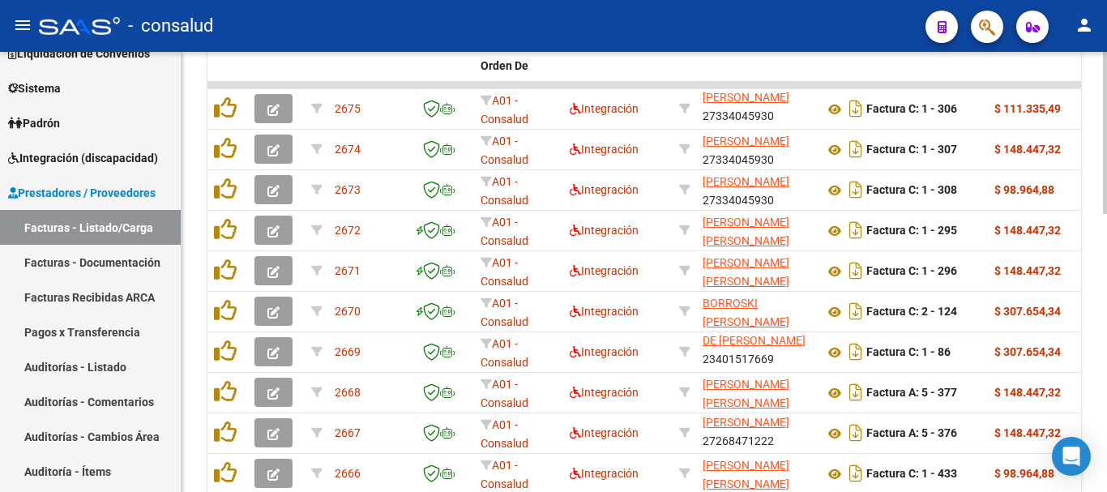
scroll to position [752, 0]
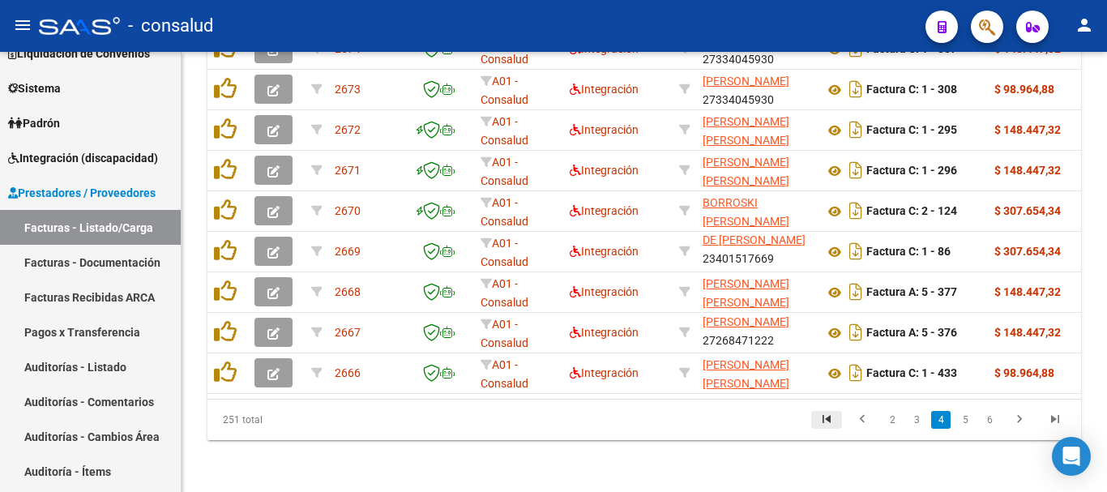
click at [831, 417] on icon "go to first page" at bounding box center [826, 421] width 21 height 19
